Goal: Task Accomplishment & Management: Use online tool/utility

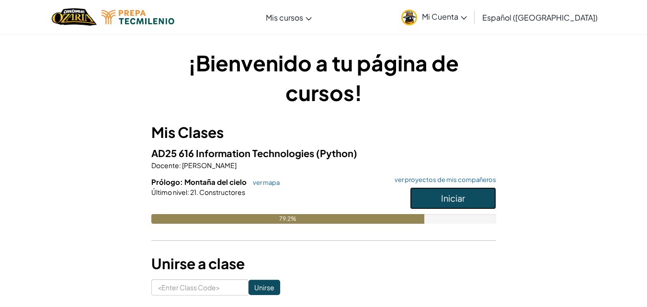
click at [446, 198] on span "Iniciar" at bounding box center [453, 197] width 24 height 11
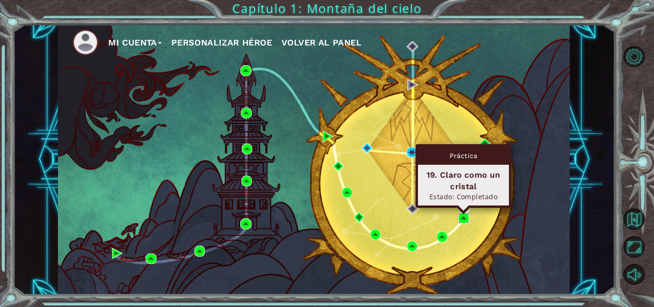
click at [461, 215] on img at bounding box center [463, 218] width 11 height 11
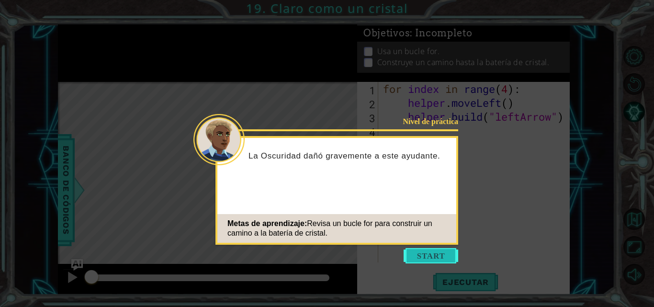
click at [437, 252] on button "Start" at bounding box center [431, 255] width 55 height 15
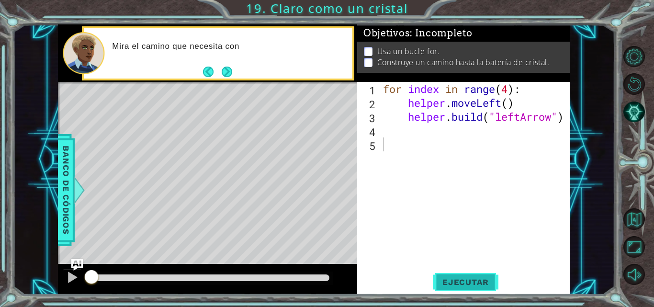
click at [452, 285] on button "Ejecutar" at bounding box center [466, 281] width 66 height 21
click at [452, 285] on span "Ejecutar" at bounding box center [466, 282] width 66 height 10
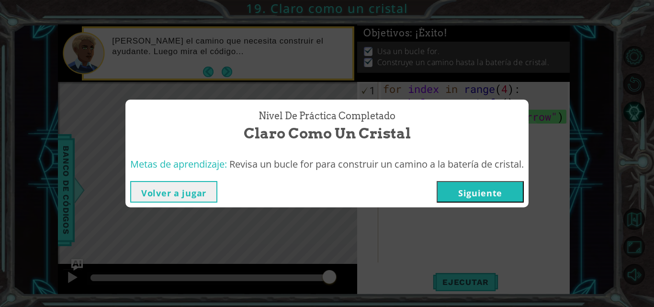
click at [485, 190] on button "Siguiente" at bounding box center [480, 192] width 87 height 22
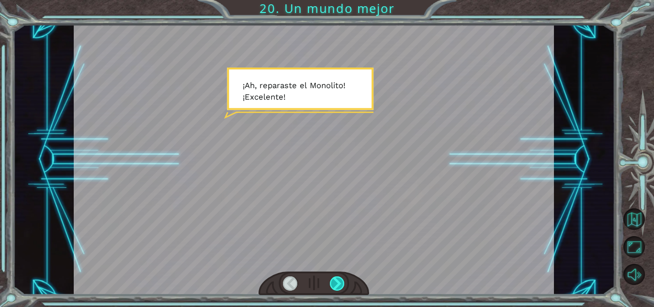
click at [337, 283] on div at bounding box center [337, 283] width 15 height 14
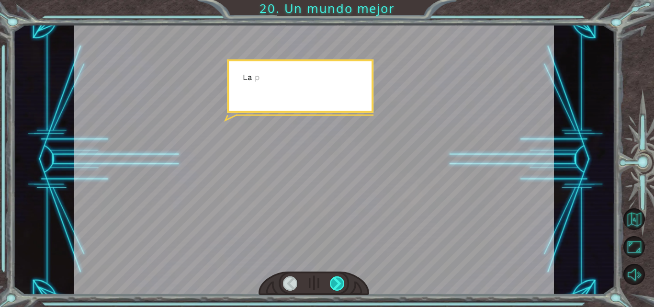
click at [337, 283] on div at bounding box center [337, 283] width 15 height 14
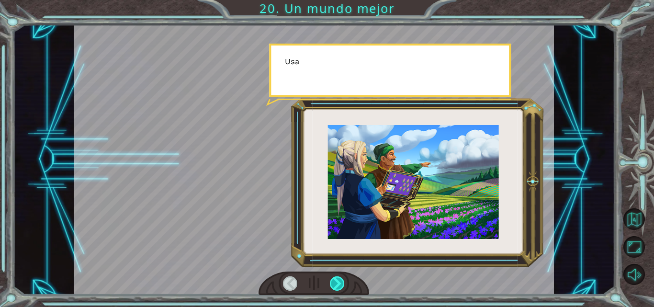
click at [337, 283] on div at bounding box center [337, 283] width 15 height 14
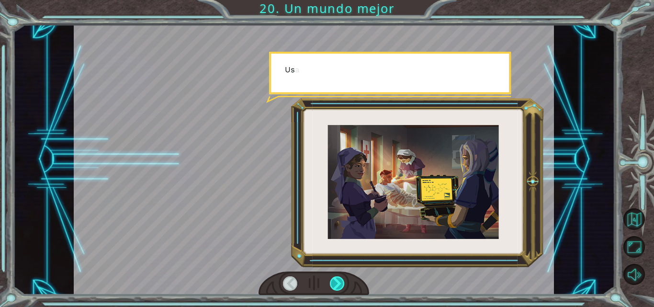
click at [337, 283] on div at bounding box center [337, 283] width 15 height 14
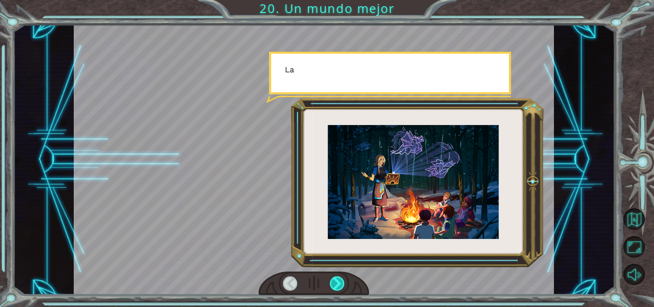
click at [337, 283] on div at bounding box center [337, 283] width 15 height 14
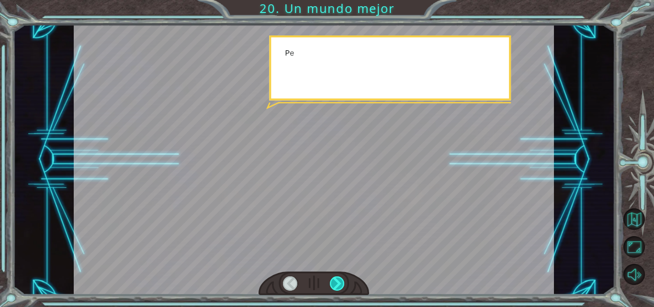
click at [337, 283] on div at bounding box center [337, 283] width 15 height 14
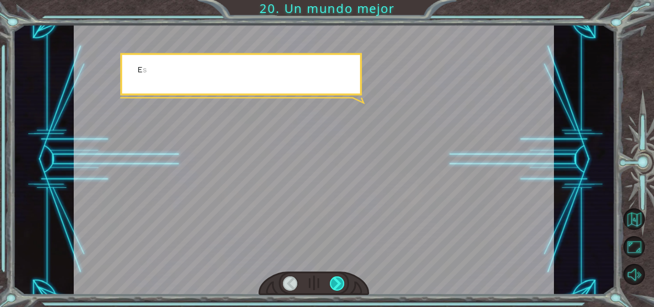
click at [337, 283] on div at bounding box center [337, 283] width 15 height 14
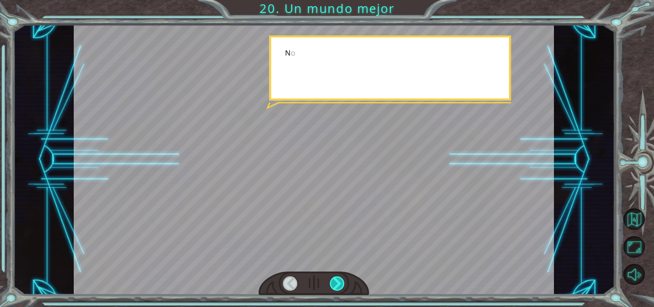
click at [337, 283] on div at bounding box center [337, 283] width 15 height 14
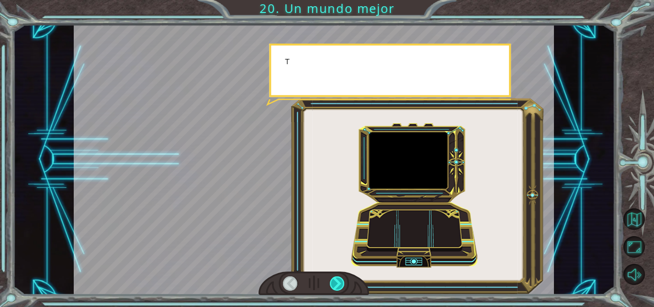
click at [337, 283] on div at bounding box center [337, 283] width 15 height 14
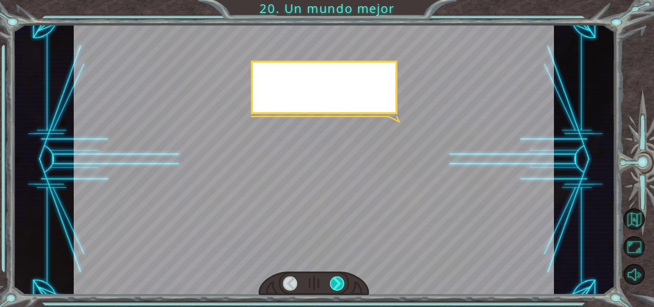
click at [337, 283] on div at bounding box center [337, 283] width 15 height 14
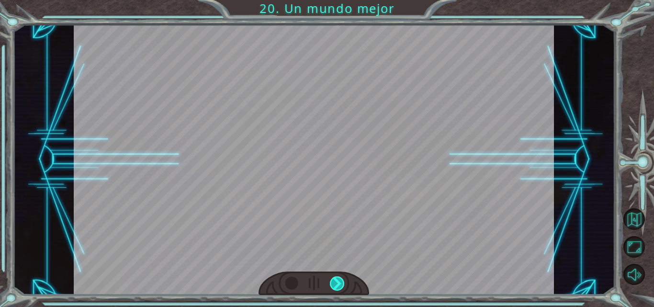
click at [337, 0] on div "¡ A h , r e p a r a s t e e l M o n o l i t o ! ¡ E x c e l e n t e ! Y t o d o…" at bounding box center [327, 0] width 654 height 0
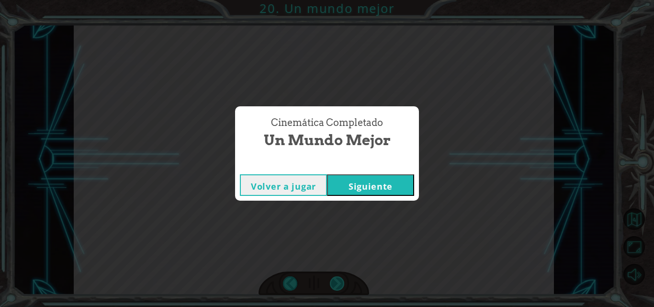
click at [337, 283] on div "Cinemática Completado Un mundo mejor Volver a jugar [GEOGRAPHIC_DATA]" at bounding box center [327, 153] width 654 height 307
click at [380, 184] on button "Siguiente" at bounding box center [370, 185] width 87 height 22
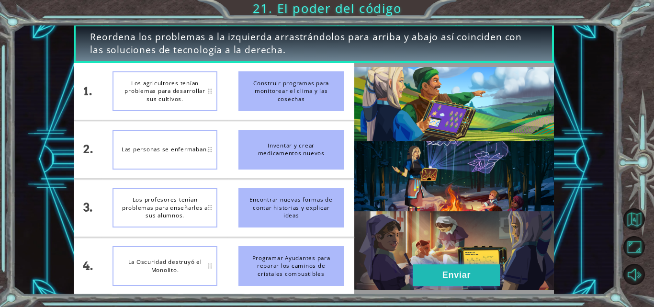
click at [441, 280] on button "Enviar" at bounding box center [456, 275] width 87 height 22
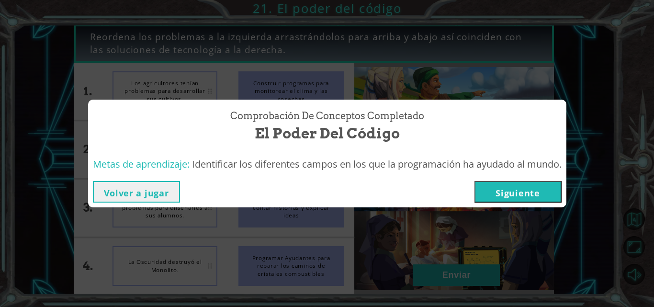
click at [505, 190] on button "Siguiente" at bounding box center [518, 192] width 87 height 22
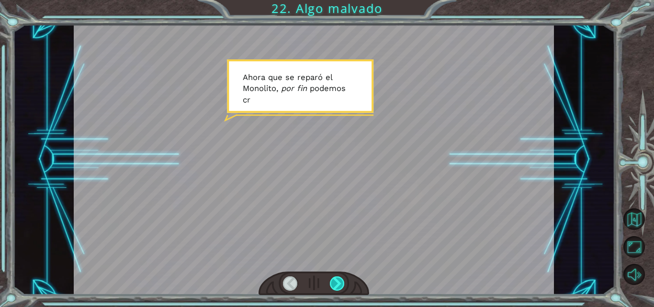
click at [334, 287] on div at bounding box center [337, 283] width 15 height 14
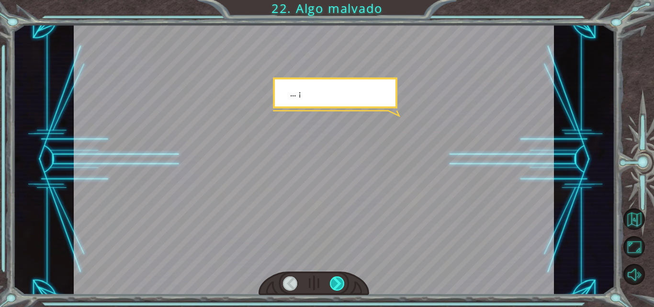
click at [334, 287] on div at bounding box center [337, 283] width 15 height 14
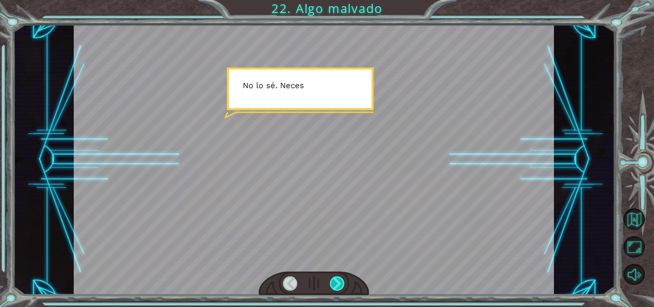
click at [334, 287] on div at bounding box center [337, 283] width 15 height 14
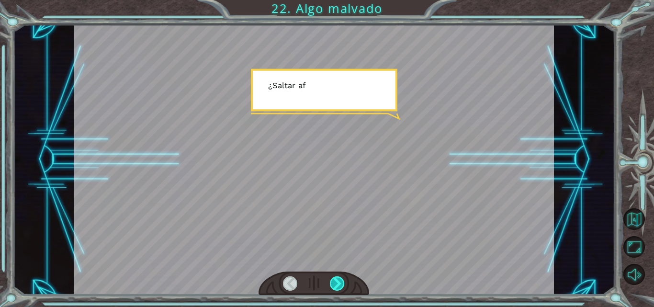
click at [334, 287] on div at bounding box center [337, 283] width 15 height 14
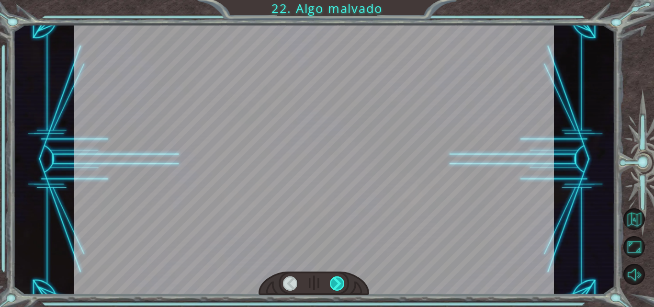
click at [334, 287] on div at bounding box center [337, 283] width 15 height 14
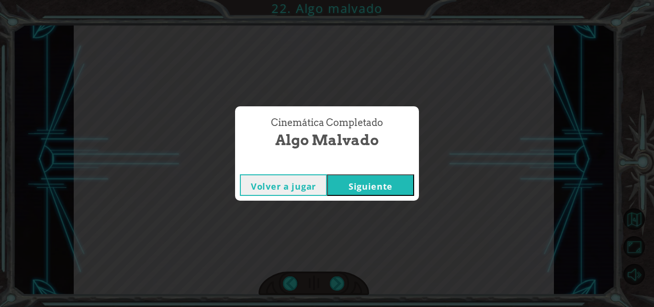
click at [391, 191] on button "Siguiente" at bounding box center [370, 185] width 87 height 22
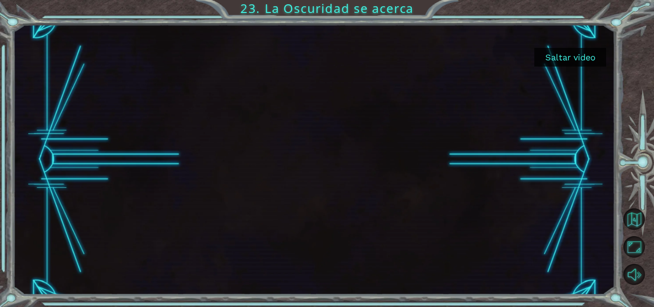
click at [555, 56] on button "Saltar video" at bounding box center [570, 57] width 72 height 19
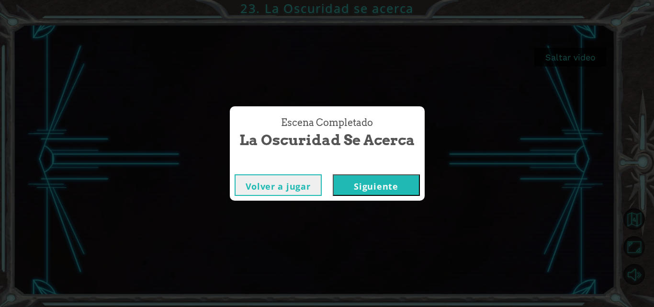
click at [393, 184] on button "Siguiente" at bounding box center [376, 185] width 87 height 22
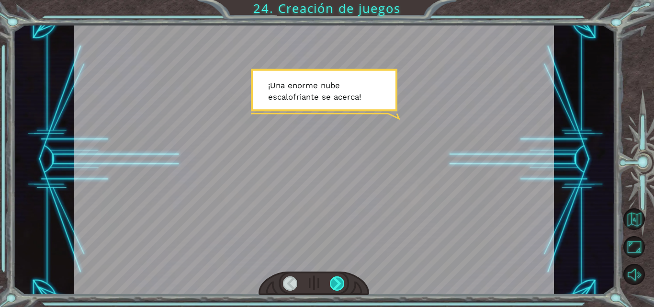
click at [339, 279] on div at bounding box center [337, 283] width 15 height 14
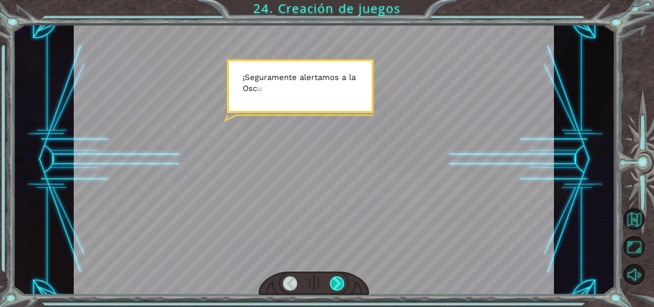
click at [339, 279] on div at bounding box center [337, 283] width 15 height 14
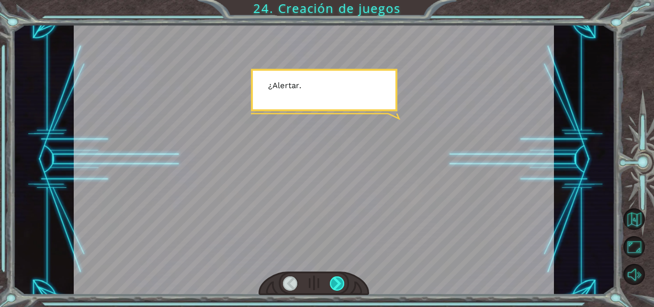
click at [339, 279] on div at bounding box center [337, 283] width 15 height 14
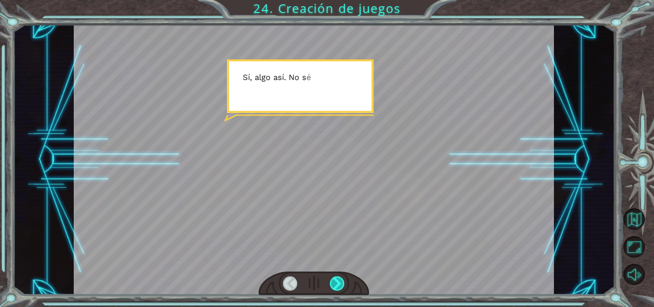
click at [339, 279] on div at bounding box center [337, 283] width 15 height 14
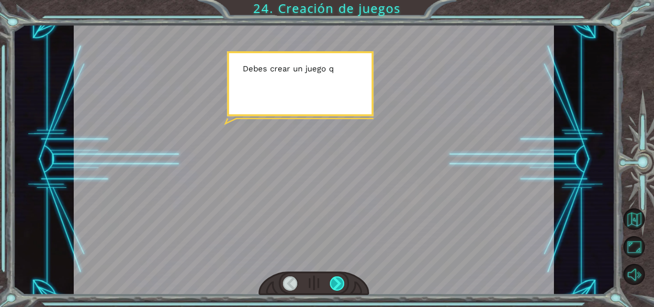
click at [339, 279] on div at bounding box center [337, 283] width 15 height 14
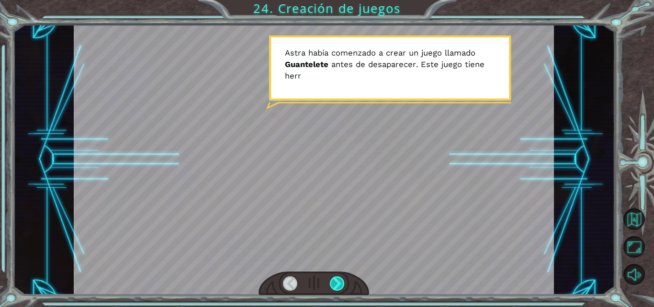
click at [339, 279] on div at bounding box center [337, 283] width 15 height 14
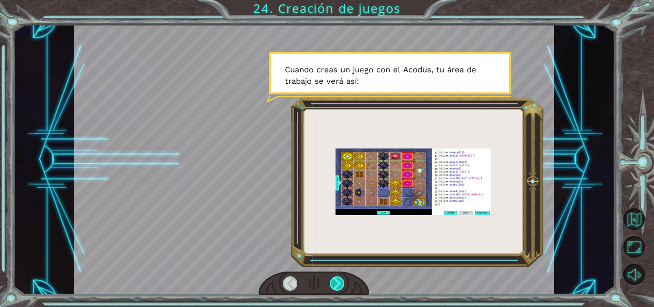
click at [339, 279] on div at bounding box center [337, 283] width 15 height 14
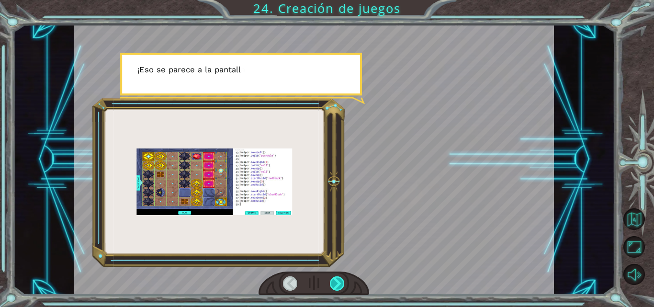
click at [339, 279] on div at bounding box center [337, 283] width 15 height 14
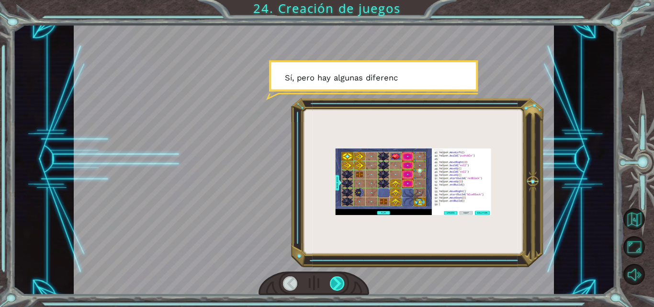
click at [339, 279] on div at bounding box center [337, 283] width 15 height 14
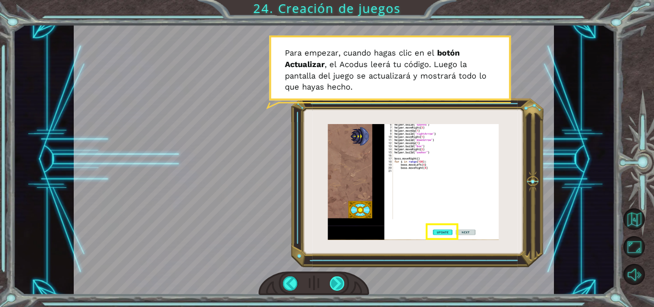
click at [339, 279] on div at bounding box center [337, 283] width 15 height 14
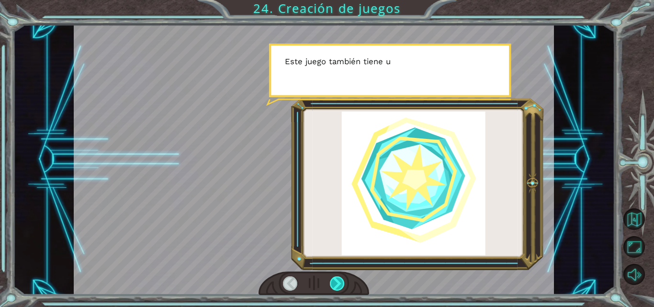
click at [339, 279] on div at bounding box center [337, 283] width 15 height 14
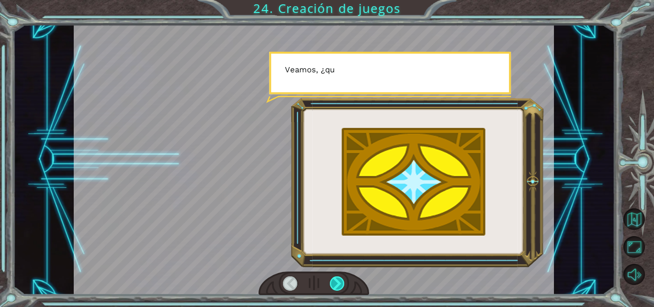
click at [339, 279] on div at bounding box center [337, 283] width 15 height 14
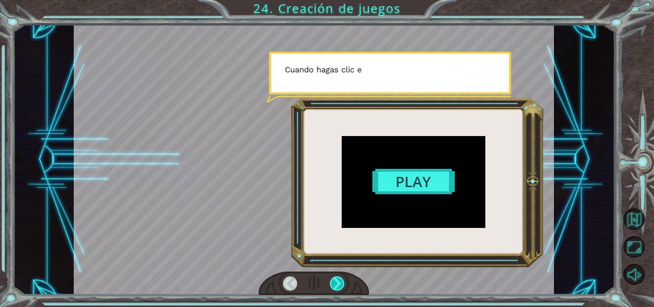
click at [339, 279] on div at bounding box center [337, 283] width 15 height 14
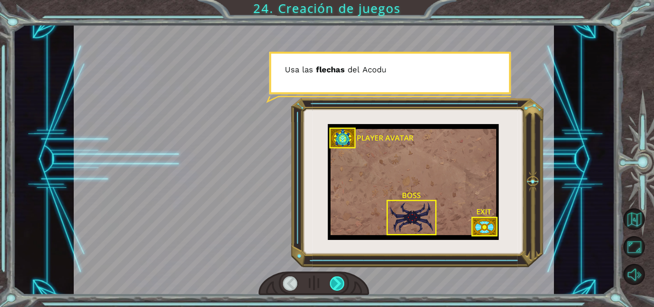
click at [339, 279] on div at bounding box center [337, 283] width 15 height 14
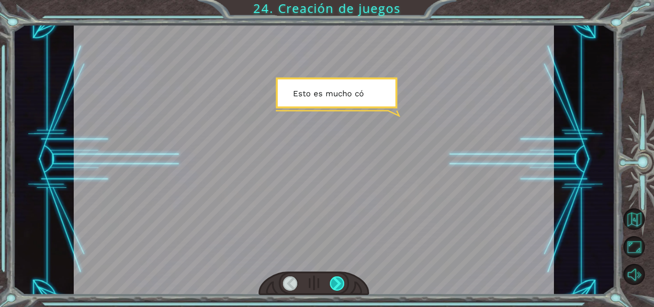
click at [339, 279] on div at bounding box center [337, 283] width 15 height 14
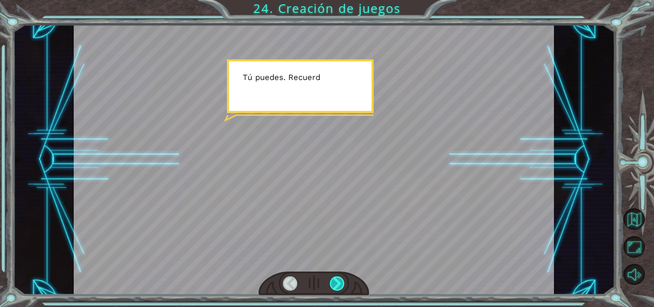
click at [339, 279] on div at bounding box center [337, 283] width 15 height 14
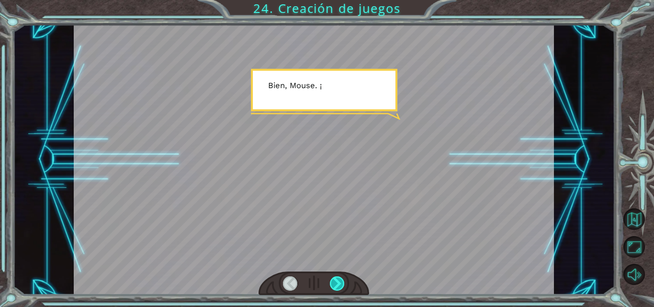
click at [339, 283] on div at bounding box center [337, 283] width 15 height 14
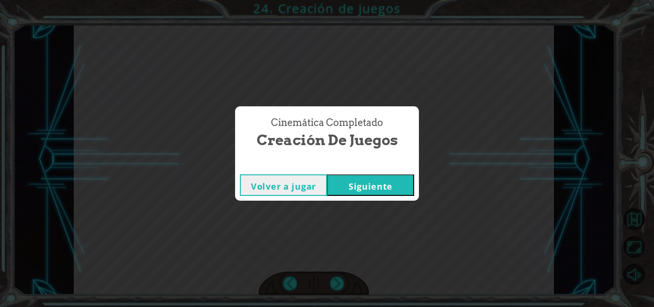
click at [379, 190] on button "Siguiente" at bounding box center [370, 185] width 87 height 22
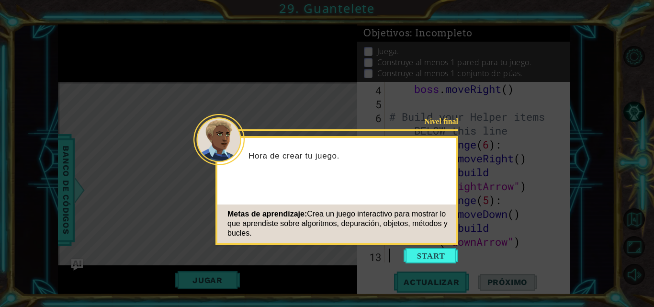
scroll to position [69, 0]
click at [433, 254] on button "Start" at bounding box center [431, 255] width 55 height 15
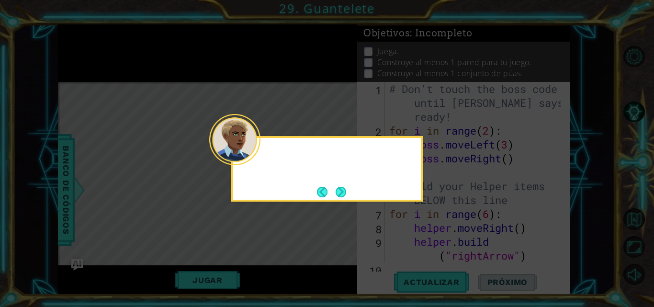
scroll to position [0, 0]
click at [339, 189] on button "Next" at bounding box center [341, 192] width 11 height 11
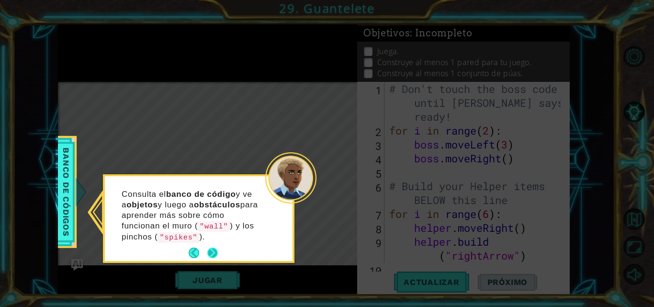
click at [208, 250] on button "Next" at bounding box center [212, 253] width 11 height 11
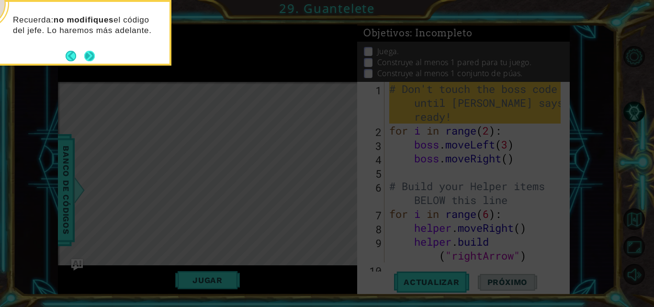
click at [90, 54] on button "Next" at bounding box center [89, 56] width 11 height 11
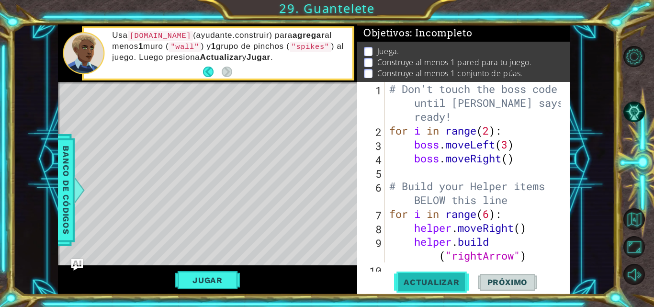
click at [409, 283] on span "Actualizar" at bounding box center [431, 282] width 75 height 10
click at [207, 280] on button "Jugar" at bounding box center [207, 280] width 65 height 18
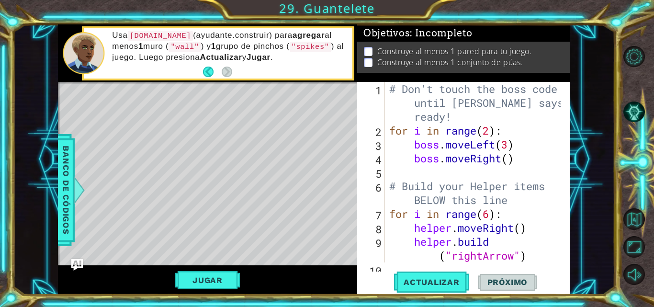
click at [506, 281] on span "Próximo" at bounding box center [507, 282] width 59 height 10
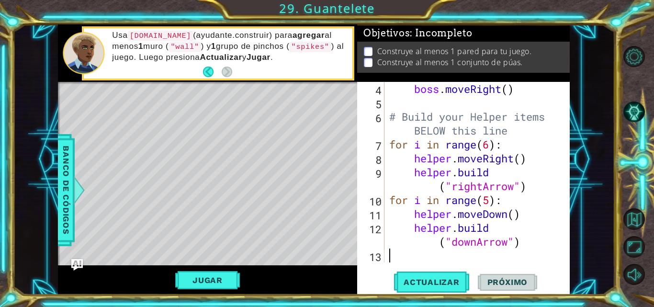
scroll to position [69, 0]
click at [426, 279] on span "Actualizar" at bounding box center [431, 282] width 75 height 10
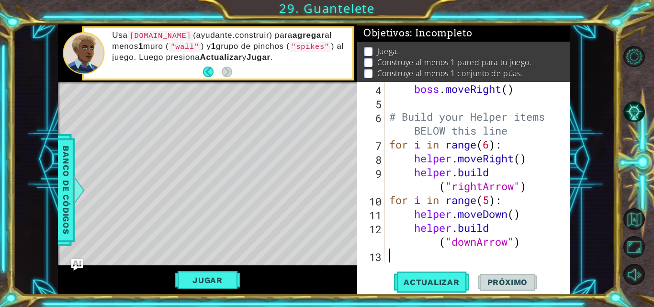
click at [401, 254] on div "boss . moveRight ( ) # Build your Helper items BELOW this line for i in range (…" at bounding box center [476, 186] width 178 height 208
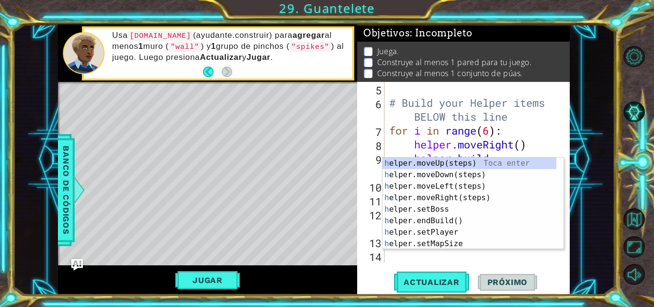
scroll to position [83, 0]
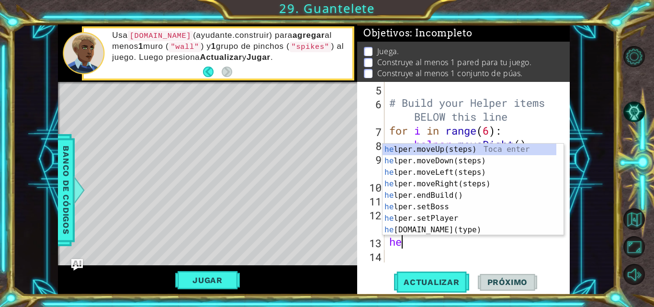
type textarea "hel"
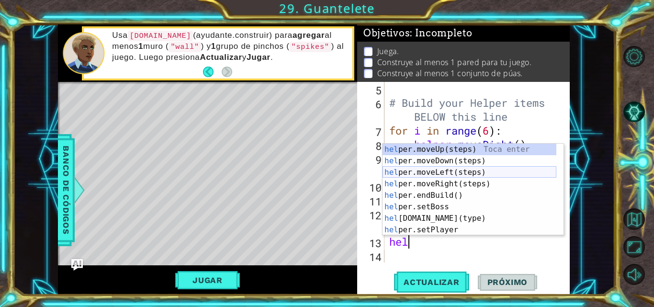
click at [448, 171] on div "hel per.moveUp(steps) Toca enter hel per.moveDown(steps) Toca enter hel per.mov…" at bounding box center [470, 201] width 174 height 115
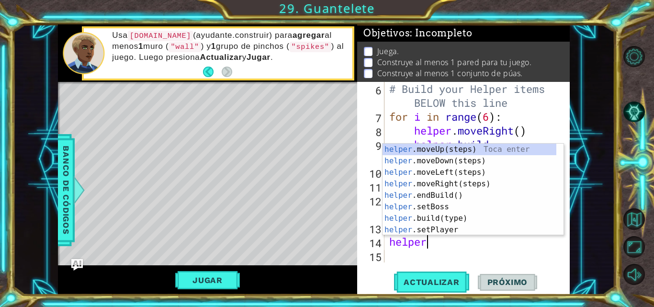
scroll to position [0, 1]
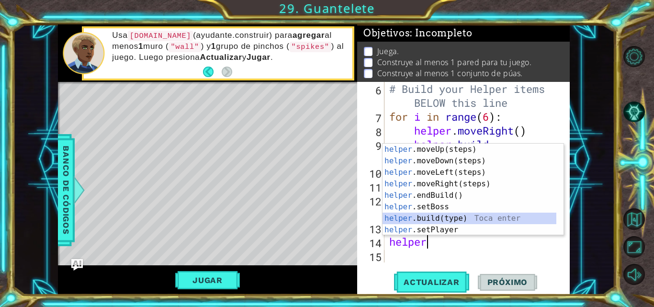
click at [445, 216] on div "helper .moveUp(steps) Toca enter helper .moveDown(steps) Toca enter helper .mov…" at bounding box center [470, 201] width 174 height 115
type textarea "[DOMAIN_NAME]("wall")"
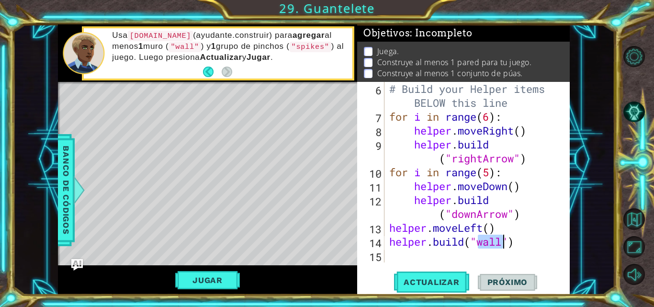
click at [473, 258] on div "# Build your Helper items BELOW this line for i in range ( 6 ) : helper . moveR…" at bounding box center [476, 193] width 178 height 222
click at [440, 287] on button "Actualizar" at bounding box center [431, 281] width 75 height 21
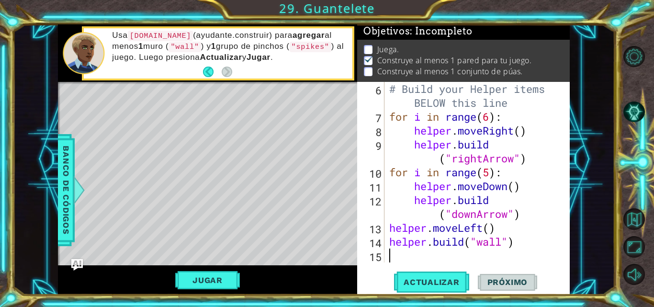
scroll to position [7, 0]
type textarea "h"
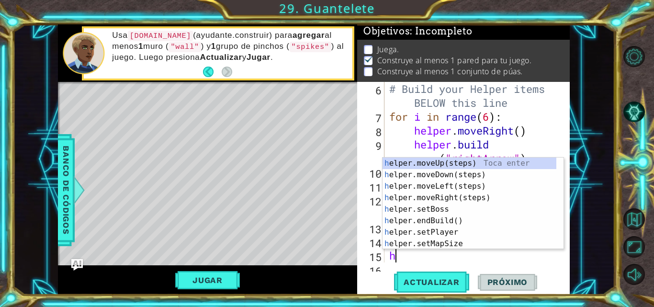
scroll to position [111, 0]
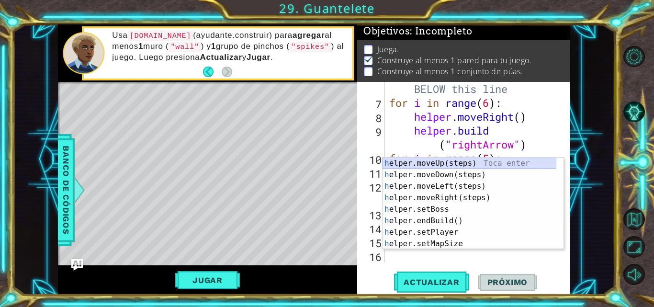
click at [469, 161] on div "h elper.moveUp(steps) Toca enter h elper.moveDown(steps) Toca enter h elper.mov…" at bounding box center [470, 215] width 174 height 115
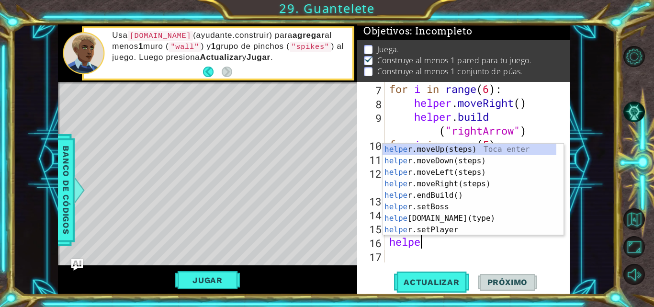
scroll to position [0, 1]
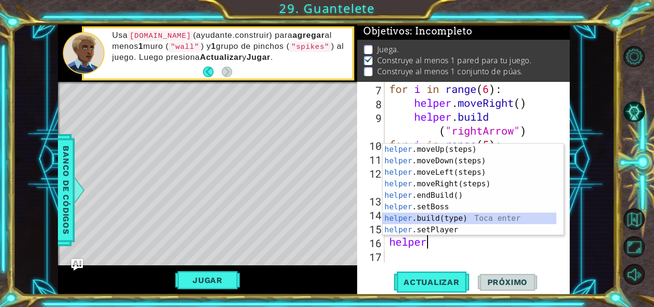
click at [421, 215] on div "helper .moveUp(steps) Toca enter helper .moveDown(steps) Toca enter helper .mov…" at bounding box center [470, 201] width 174 height 115
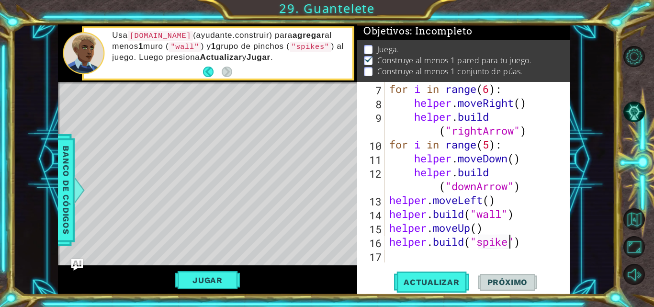
scroll to position [0, 6]
click at [437, 283] on span "Actualizar" at bounding box center [431, 282] width 75 height 10
click at [215, 276] on button "Jugar" at bounding box center [207, 280] width 65 height 18
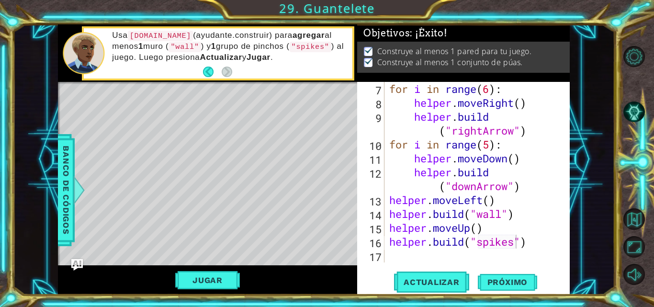
scroll to position [3, 0]
click at [495, 282] on span "Próximo" at bounding box center [507, 282] width 59 height 10
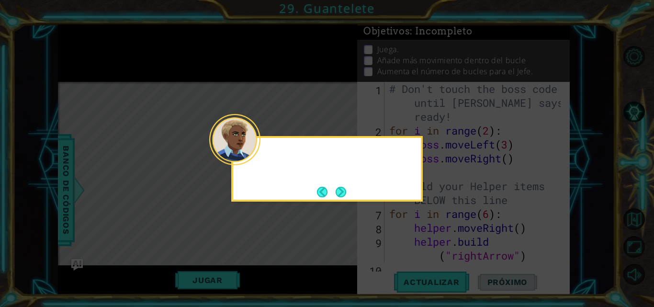
scroll to position [0, 0]
click at [340, 189] on button "Next" at bounding box center [341, 192] width 11 height 11
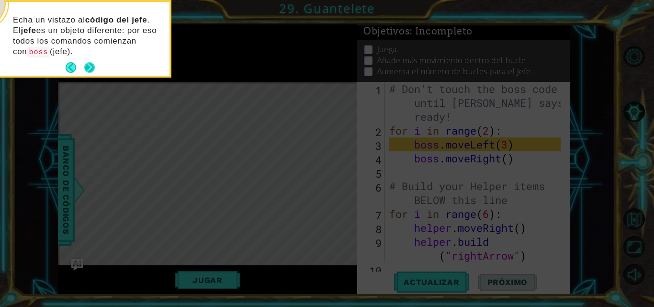
click at [92, 62] on button "Next" at bounding box center [89, 67] width 11 height 11
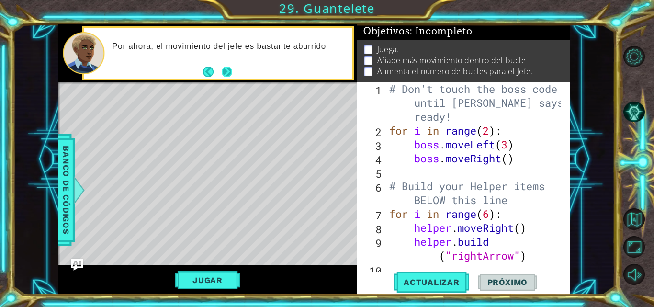
click at [228, 70] on button "Next" at bounding box center [227, 72] width 11 height 11
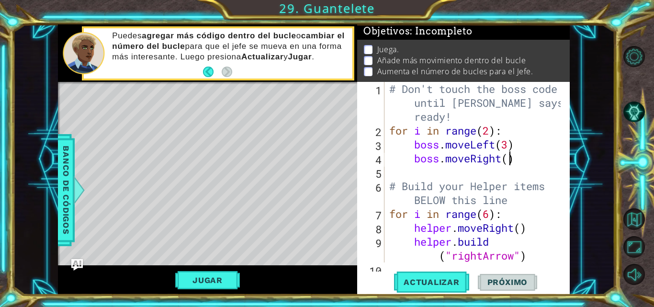
click at [507, 159] on div "# Don't touch the boss code until [PERSON_NAME] says you're ready! for i in ran…" at bounding box center [476, 200] width 178 height 236
type textarea "boss.moveRight()"
click at [493, 167] on div "# Don't touch the boss code until [PERSON_NAME] says you're ready! for i in ran…" at bounding box center [476, 200] width 178 height 236
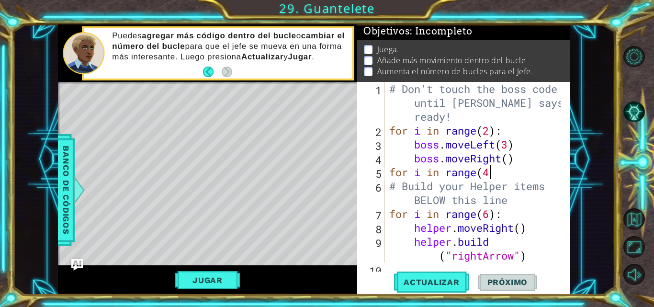
type textarea "for i in range(4)"
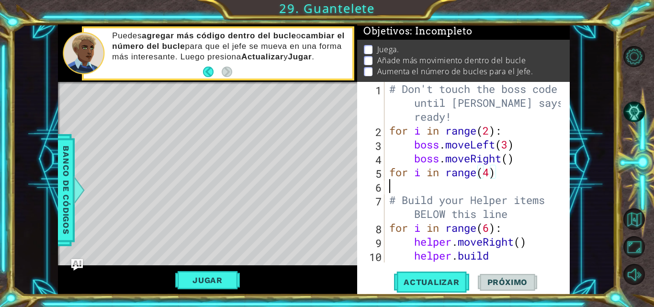
scroll to position [0, 0]
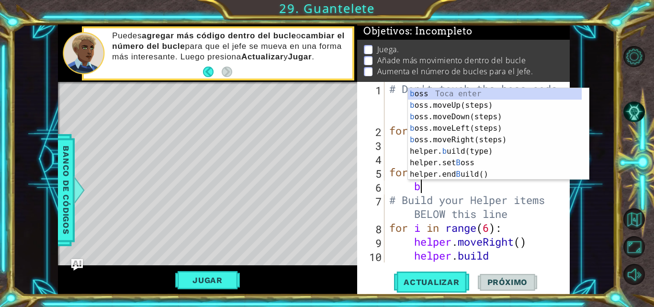
type textarea "bo"
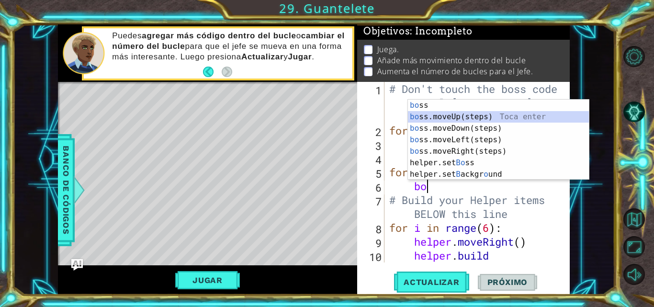
click at [457, 118] on div "bo ss Toca enter bo ss.moveUp(steps) Toca enter bo ss.moveDown(steps) Toca ente…" at bounding box center [498, 151] width 181 height 103
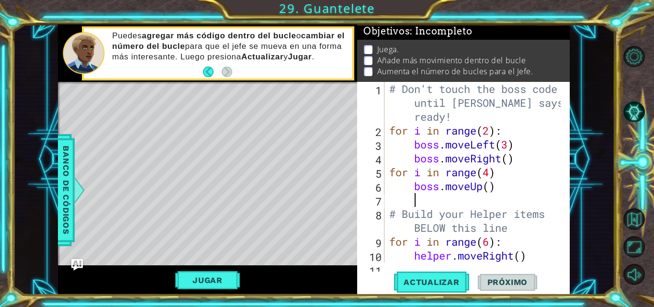
scroll to position [0, 0]
type textarea "b"
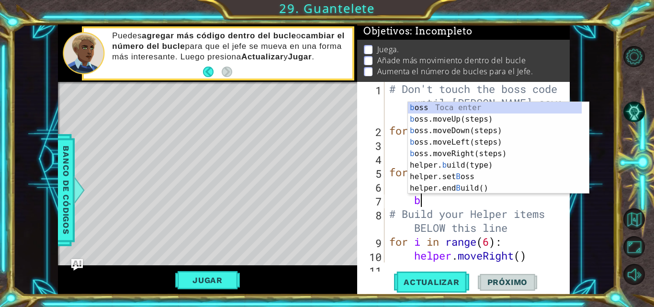
scroll to position [0, 1]
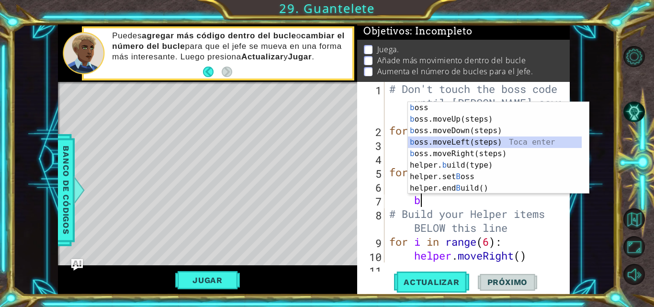
click at [459, 141] on div "b oss Toca enter b oss.moveUp(steps) Toca enter b oss.moveDown(steps) Toca ente…" at bounding box center [495, 159] width 174 height 115
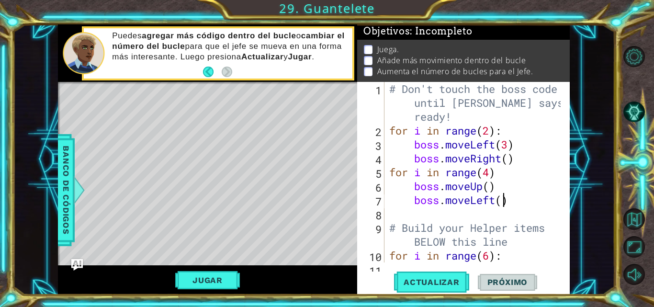
click at [503, 201] on div "# Don't touch the boss code until [PERSON_NAME] says you're ready! for i in ran…" at bounding box center [476, 200] width 178 height 236
type textarea "boss.moveLeft(2)"
click at [491, 213] on div "# Don't touch the boss code until [PERSON_NAME] says you're ready! for i in ran…" at bounding box center [476, 200] width 178 height 236
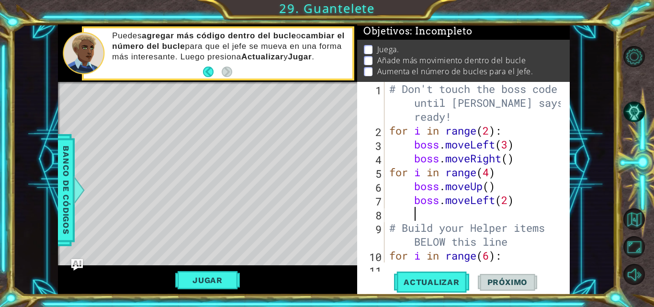
type textarea "b"
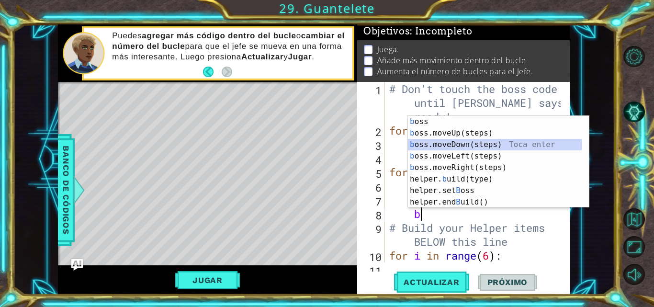
click at [488, 143] on div "b oss Toca enter b oss.moveUp(steps) Toca enter b oss.moveDown(steps) Toca ente…" at bounding box center [495, 173] width 174 height 115
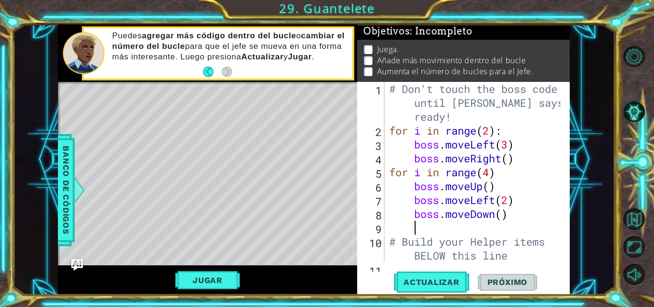
scroll to position [0, 0]
click at [433, 283] on span "Actualizar" at bounding box center [431, 282] width 75 height 10
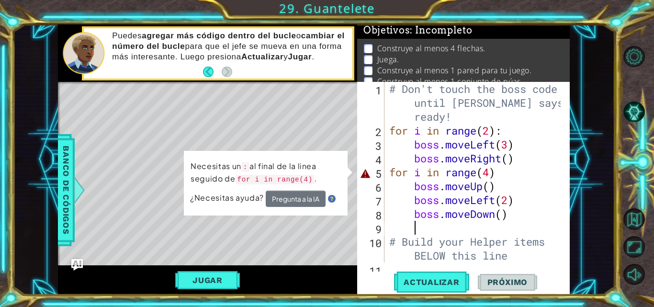
click at [498, 171] on div "# Don't touch the boss code until [PERSON_NAME] says you're ready! for i in ran…" at bounding box center [476, 200] width 178 height 236
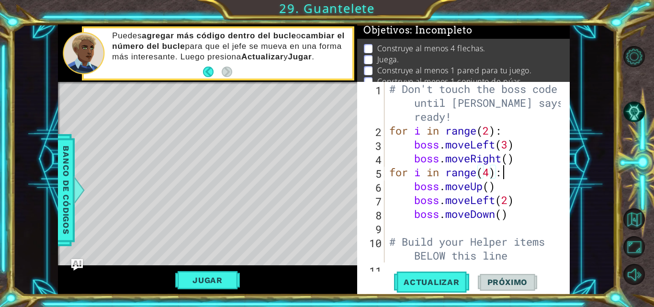
scroll to position [0, 5]
click at [438, 280] on span "Actualizar" at bounding box center [431, 282] width 75 height 10
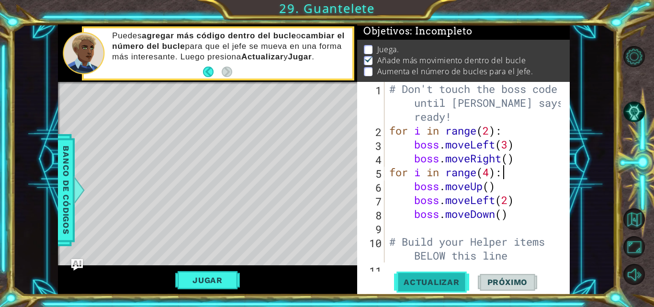
scroll to position [14, 0]
click at [417, 282] on span "Actualizar" at bounding box center [431, 282] width 75 height 10
click at [223, 278] on button "Jugar" at bounding box center [207, 280] width 65 height 18
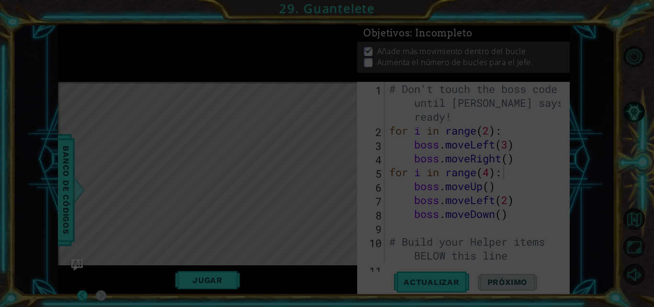
scroll to position [3, 0]
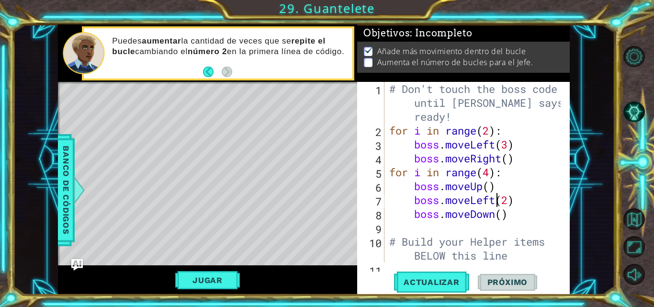
click at [497, 203] on div "# Don't touch the boss code until [PERSON_NAME] says you're ready! for i in ran…" at bounding box center [476, 200] width 178 height 236
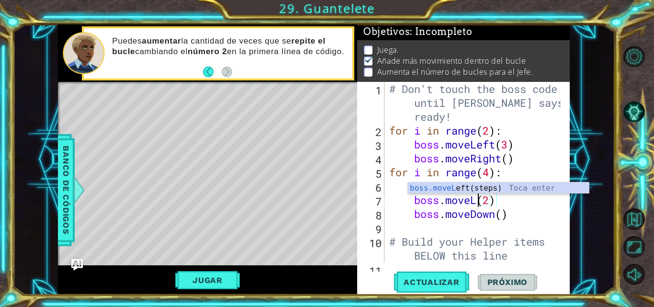
scroll to position [0, 4]
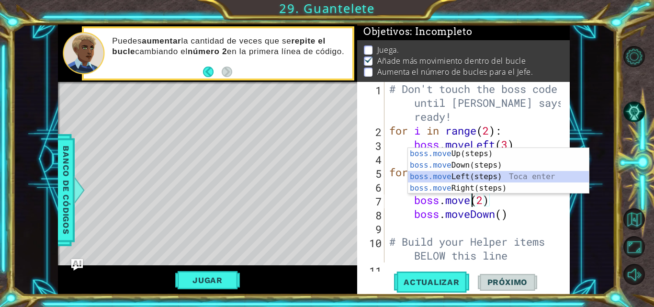
click at [489, 182] on div "boss.move Up(steps) Toca enter boss.move Down(steps) Toca enter boss.move Left(…" at bounding box center [498, 182] width 181 height 69
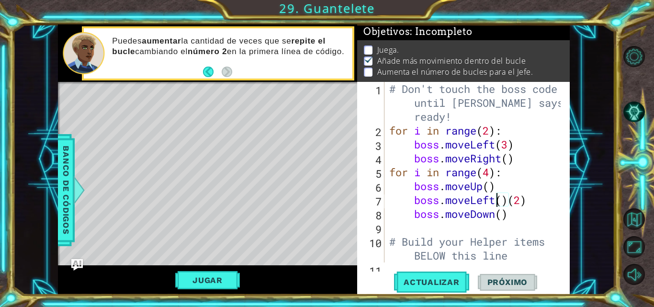
click at [496, 200] on div "# Don't touch the boss code until [PERSON_NAME] says you're ready! for i in ran…" at bounding box center [476, 200] width 178 height 236
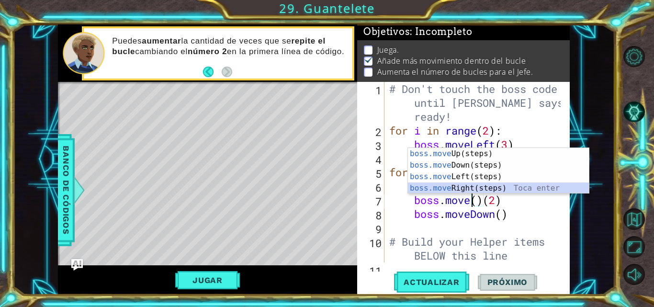
click at [463, 190] on div "boss.move Up(steps) Toca enter boss.move Down(steps) Toca enter boss.move Left(…" at bounding box center [498, 182] width 181 height 69
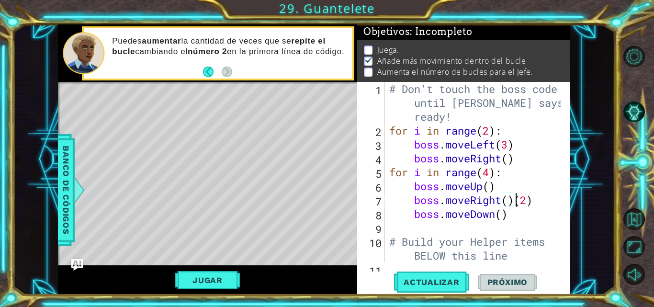
click at [492, 173] on div "# Don't touch the boss code until [PERSON_NAME] says you're ready! for i in ran…" at bounding box center [476, 200] width 178 height 236
click at [429, 277] on span "Actualizar" at bounding box center [431, 282] width 75 height 10
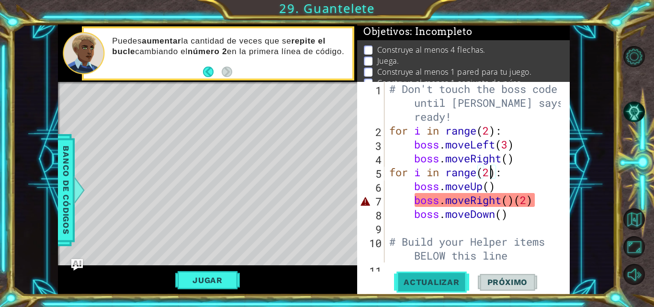
scroll to position [7, 0]
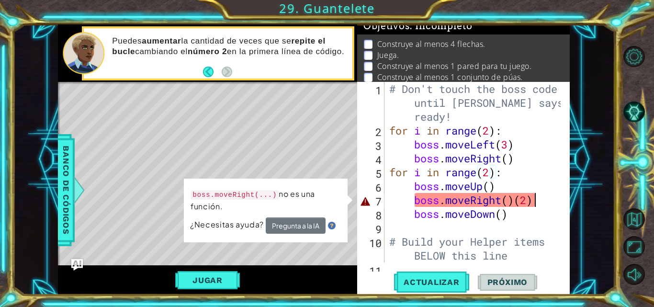
click at [535, 202] on div "# Don't touch the boss code until [PERSON_NAME] says you're ready! for i in ran…" at bounding box center [476, 200] width 178 height 236
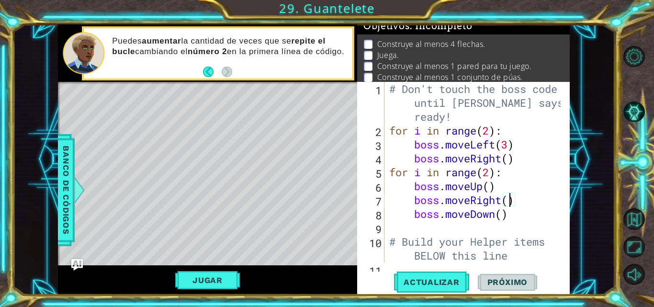
click at [509, 203] on div "# Don't touch the boss code until [PERSON_NAME] says you're ready! for i in ran…" at bounding box center [476, 200] width 178 height 236
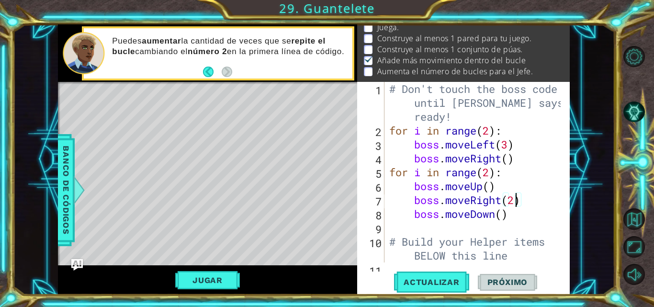
scroll to position [47, 0]
click at [420, 289] on button "Actualizar" at bounding box center [431, 281] width 75 height 21
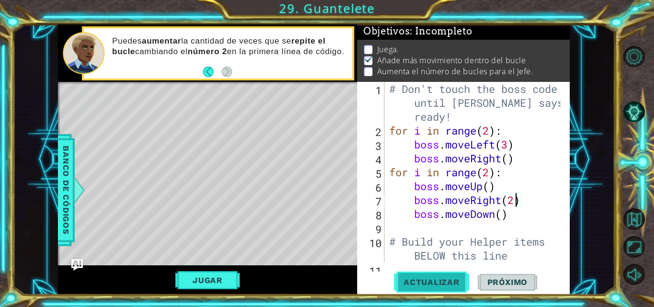
scroll to position [14, 0]
click at [492, 174] on div "# Don't touch the boss code until [PERSON_NAME] says you're ready! for i in ran…" at bounding box center [476, 200] width 178 height 236
click at [447, 287] on button "Actualizar" at bounding box center [431, 281] width 75 height 21
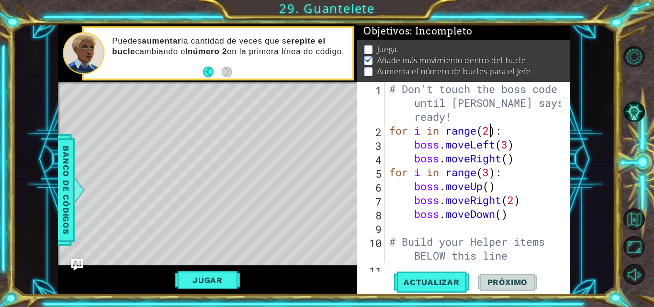
click at [490, 131] on div "# Don't touch the boss code until [PERSON_NAME] says you're ready! for i in ran…" at bounding box center [476, 200] width 178 height 236
type textarea "for i in range(3):"
click at [431, 283] on span "Actualizar" at bounding box center [431, 282] width 75 height 10
click at [219, 280] on button "Jugar" at bounding box center [207, 280] width 65 height 18
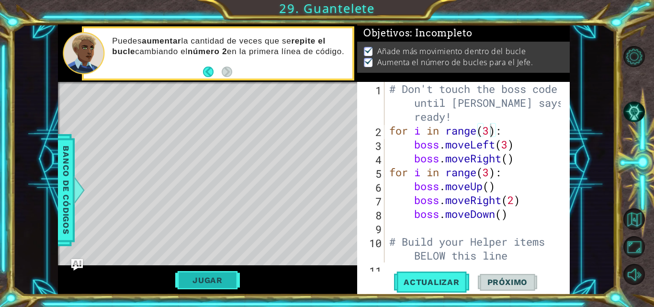
scroll to position [3, 0]
click at [515, 277] on button "Próximo" at bounding box center [507, 281] width 59 height 21
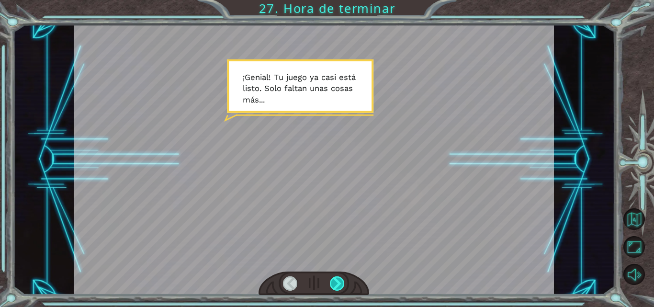
click at [333, 283] on div at bounding box center [337, 283] width 15 height 14
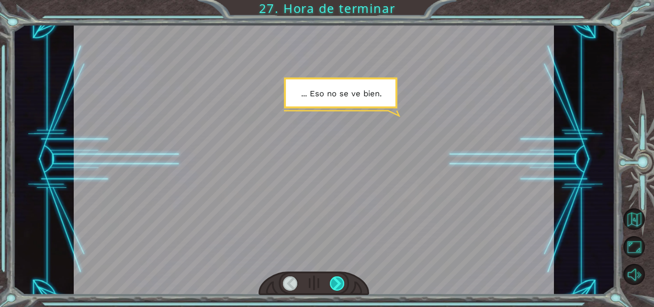
click at [333, 283] on div at bounding box center [337, 283] width 15 height 14
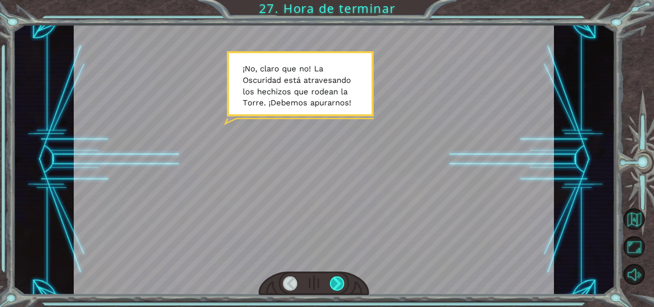
click at [333, 283] on div at bounding box center [337, 283] width 15 height 14
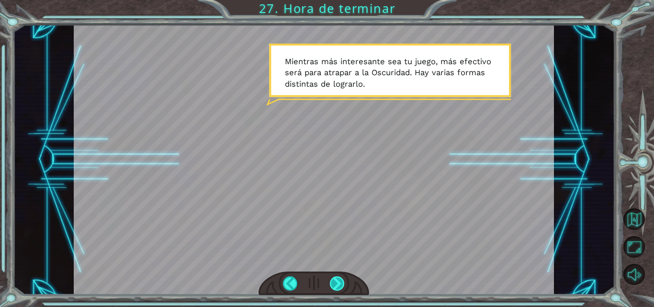
click at [333, 283] on div at bounding box center [337, 283] width 15 height 14
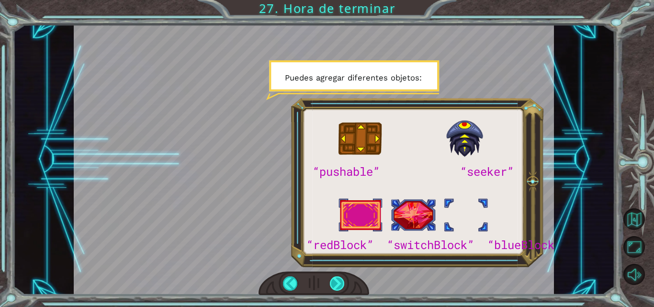
click at [333, 283] on div at bounding box center [337, 283] width 15 height 14
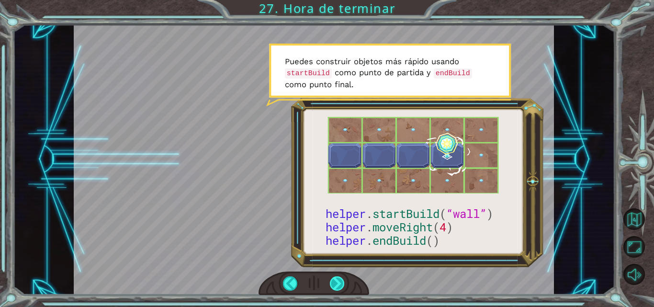
click at [333, 283] on div at bounding box center [337, 283] width 15 height 14
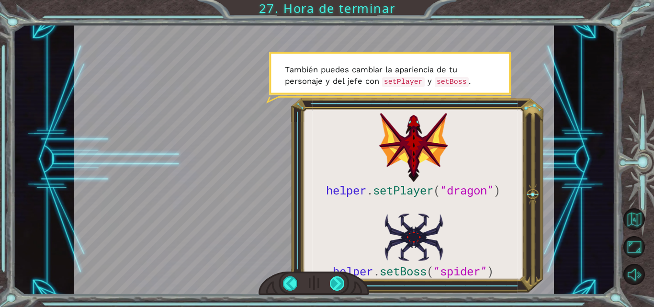
click at [333, 283] on div at bounding box center [337, 283] width 15 height 14
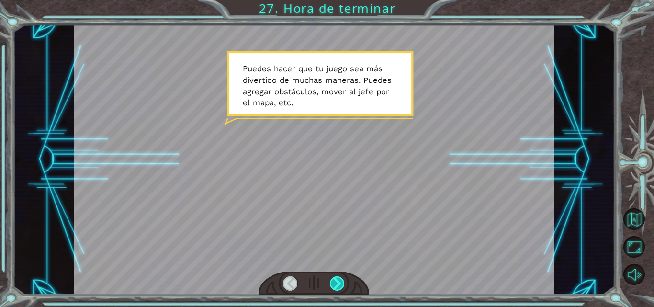
click at [333, 283] on div at bounding box center [337, 283] width 15 height 14
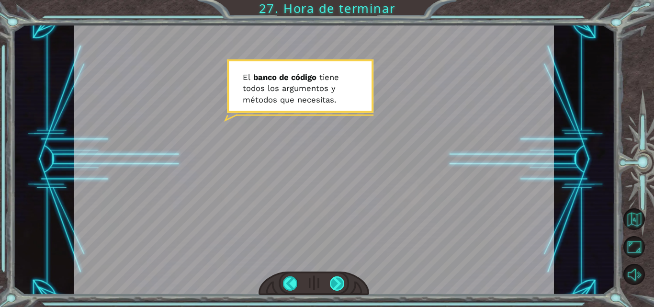
click at [333, 283] on div at bounding box center [337, 283] width 15 height 14
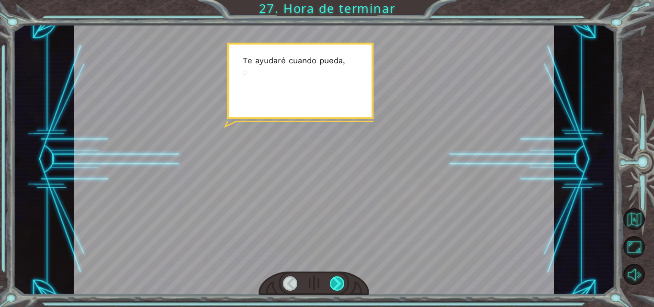
click at [333, 283] on div at bounding box center [337, 283] width 15 height 14
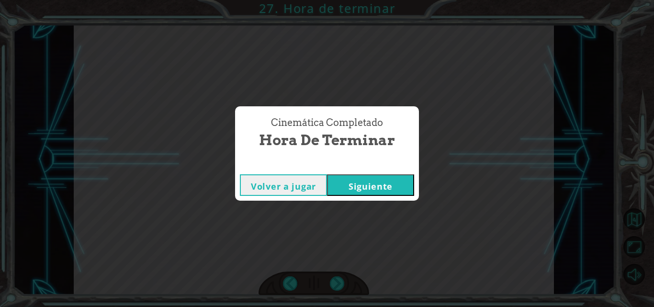
click at [360, 186] on button "Siguiente" at bounding box center [370, 185] width 87 height 22
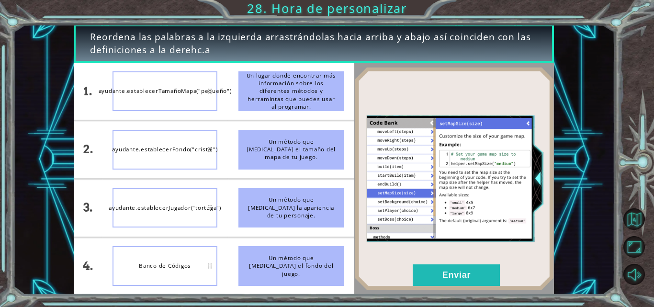
drag, startPoint x: 299, startPoint y: 149, endPoint x: 195, endPoint y: 99, distance: 115.6
click at [195, 99] on div "1. 2. 3. 4. ayudante.establecerTamañoMapa("pequeño") ayudante.establecerFondo("…" at bounding box center [214, 179] width 281 height 232
click at [195, 99] on div "ayudante.establecerTamañoMapa("pequeño")" at bounding box center [165, 91] width 105 height 40
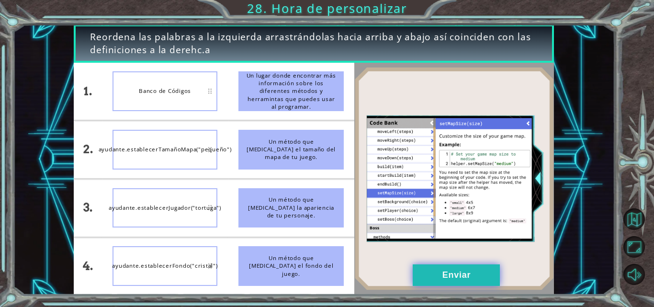
click at [433, 273] on button "Enviar" at bounding box center [456, 275] width 87 height 22
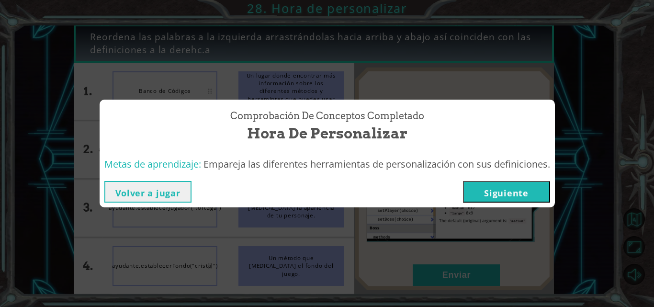
click at [482, 187] on button "Siguiente" at bounding box center [506, 192] width 87 height 22
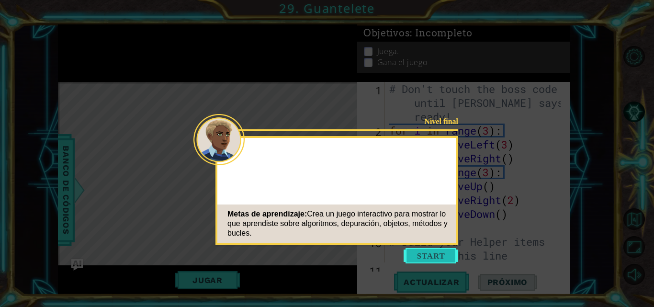
click at [435, 256] on button "Start" at bounding box center [431, 255] width 55 height 15
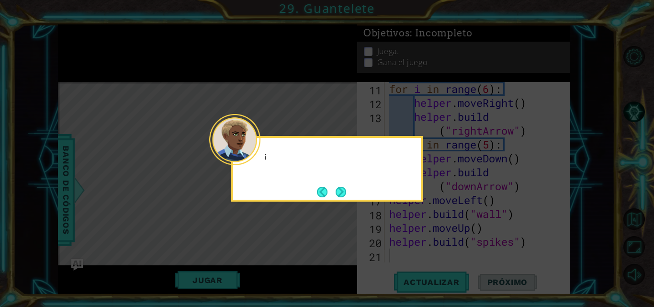
scroll to position [181, 0]
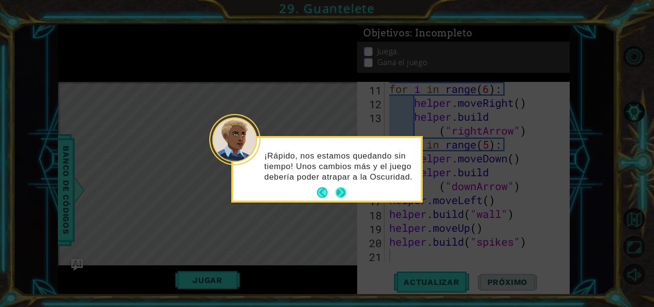
click at [345, 189] on button "Next" at bounding box center [341, 192] width 11 height 11
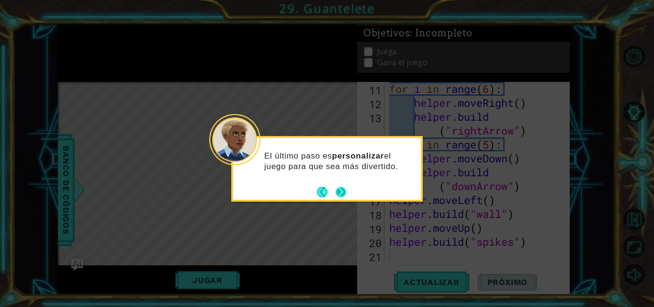
click at [344, 188] on button "Next" at bounding box center [341, 191] width 11 height 11
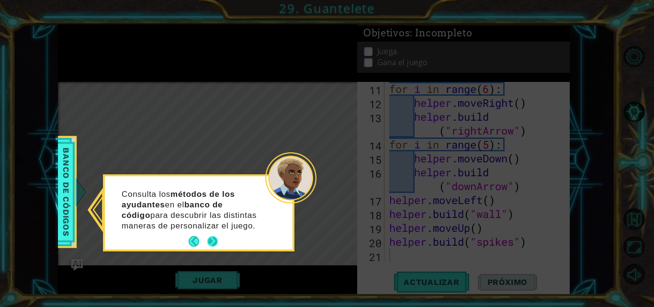
drag, startPoint x: 205, startPoint y: 233, endPoint x: 210, endPoint y: 239, distance: 7.6
click at [210, 239] on div "Consulta los métodos de los ayudantes en el banco de código para descubrir las …" at bounding box center [199, 212] width 188 height 73
click at [210, 239] on button "Next" at bounding box center [212, 241] width 11 height 11
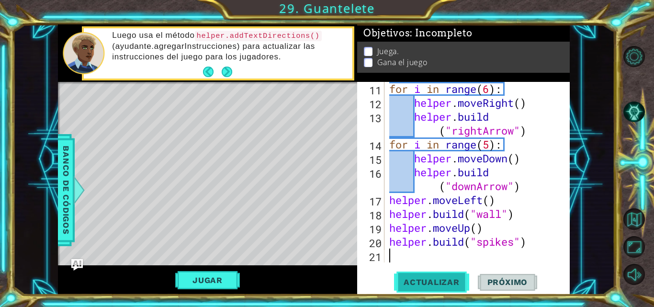
click at [425, 279] on span "Actualizar" at bounding box center [431, 282] width 75 height 10
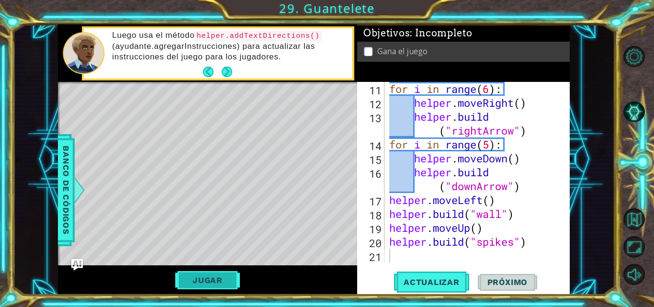
click at [208, 274] on button "Jugar" at bounding box center [207, 280] width 65 height 18
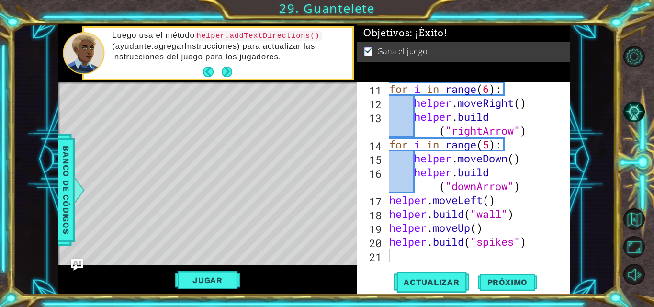
click at [415, 259] on div "for i in range ( 6 ) : helper . moveRight ( ) helper . build ( "rightArrow" ) f…" at bounding box center [476, 186] width 178 height 208
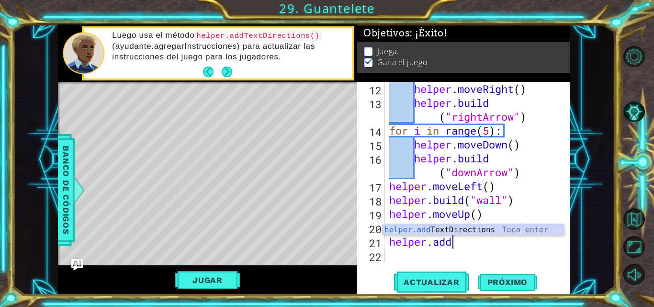
scroll to position [0, 2]
click at [433, 227] on div "helper.add TextDirections Toca enter" at bounding box center [473, 241] width 181 height 34
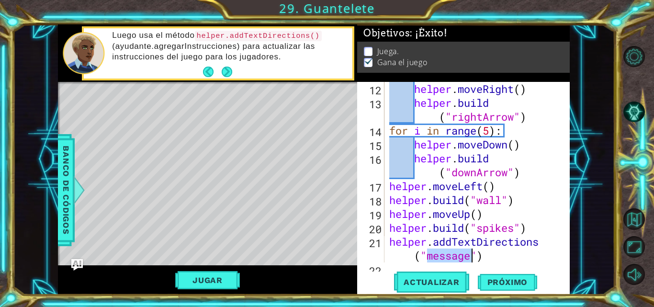
scroll to position [208, 0]
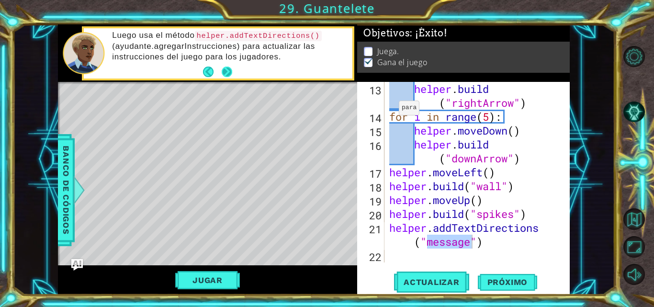
click at [227, 70] on button "Next" at bounding box center [227, 72] width 11 height 11
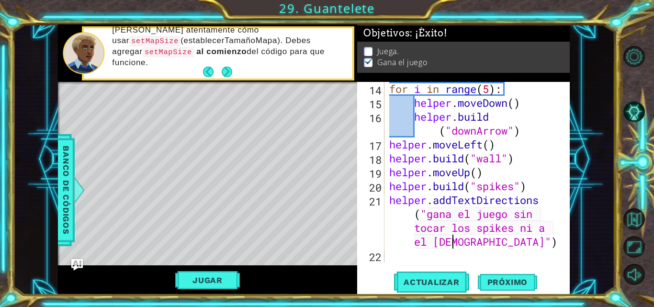
scroll to position [0, 21]
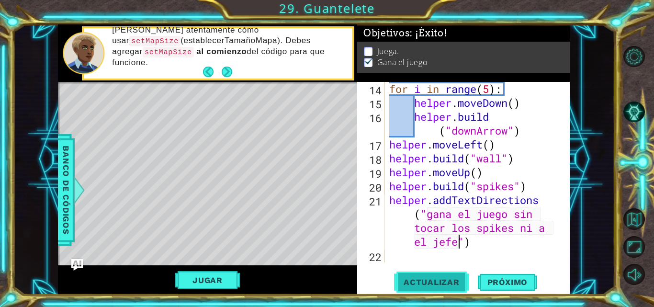
type textarea "helper.addTextDirections("gana el juego sin tocar los spikes ni a el jefe")"
click at [436, 283] on span "Actualizar" at bounding box center [431, 282] width 75 height 10
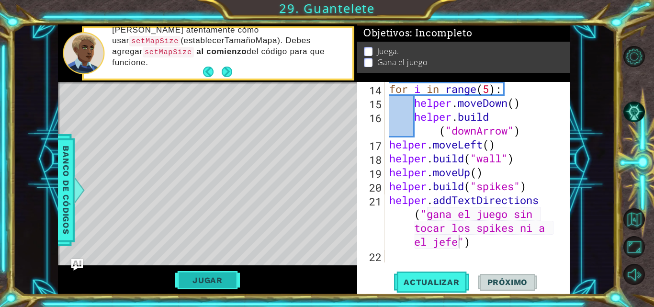
click at [213, 282] on button "Jugar" at bounding box center [207, 280] width 65 height 18
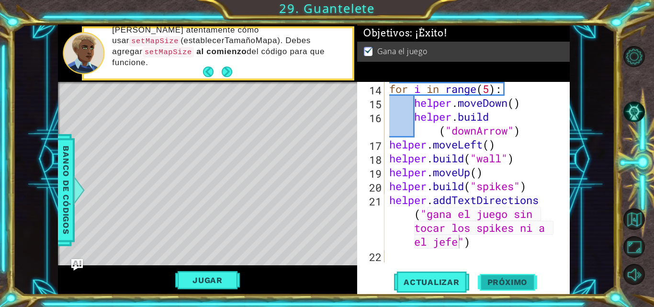
click at [520, 278] on span "Próximo" at bounding box center [507, 282] width 59 height 10
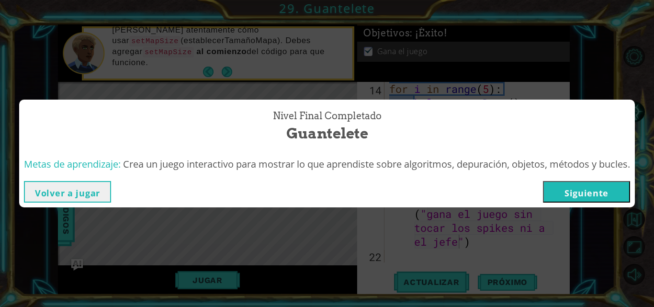
click at [579, 189] on button "Siguiente" at bounding box center [586, 192] width 87 height 22
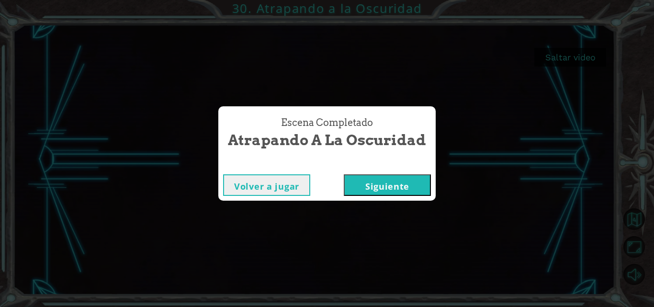
click at [358, 177] on button "Siguiente" at bounding box center [387, 185] width 87 height 22
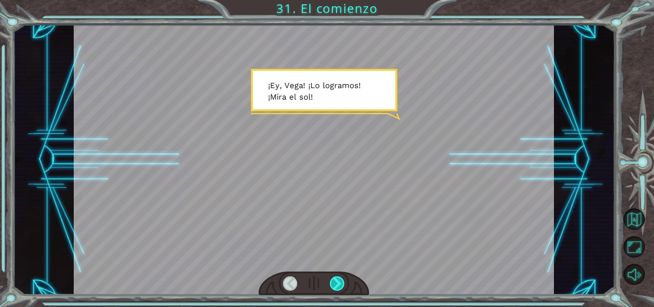
click at [334, 279] on div at bounding box center [337, 283] width 15 height 14
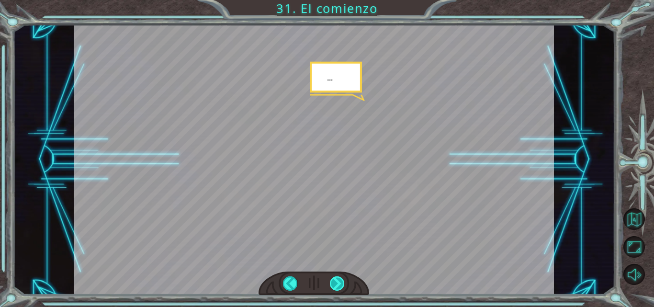
click at [334, 279] on div at bounding box center [337, 283] width 15 height 14
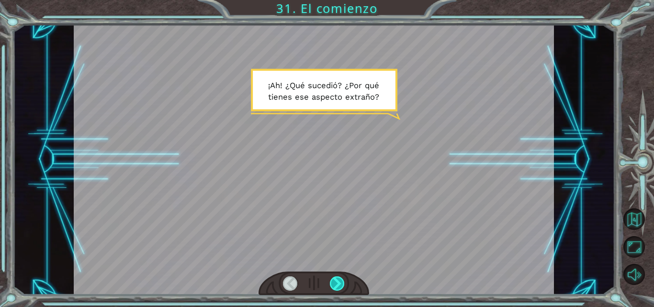
click at [334, 279] on div at bounding box center [337, 283] width 15 height 14
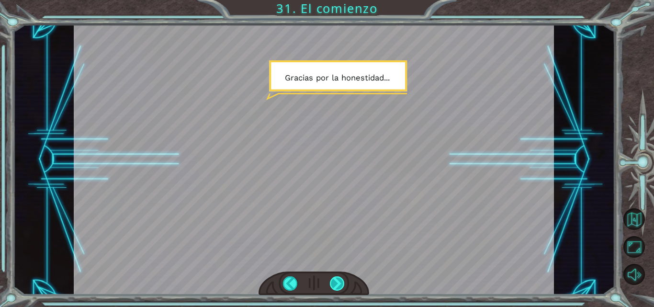
click at [334, 279] on div at bounding box center [337, 283] width 15 height 14
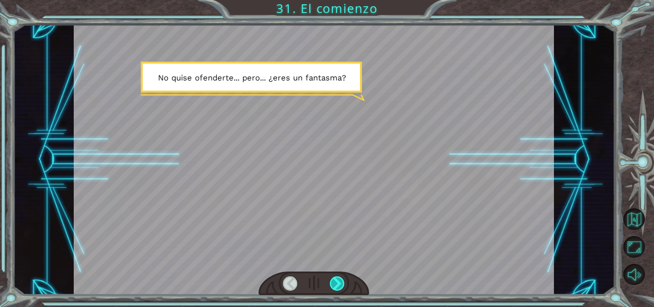
click at [334, 279] on div at bounding box center [337, 283] width 15 height 14
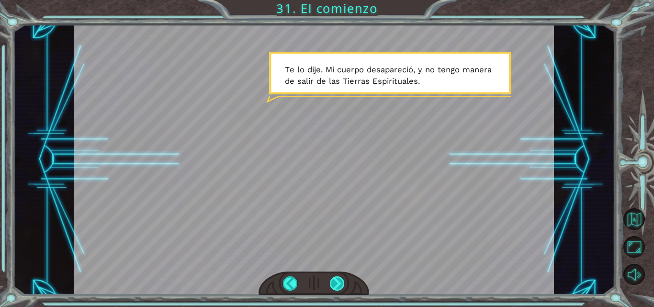
click at [334, 279] on div at bounding box center [337, 283] width 15 height 14
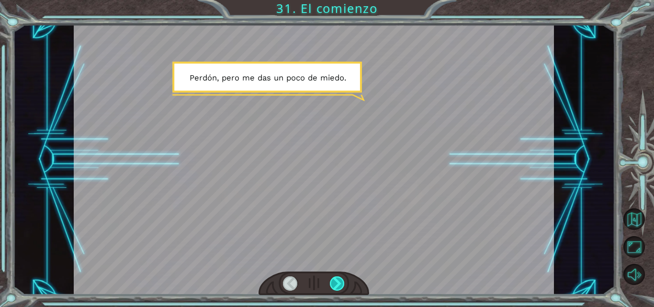
click at [334, 279] on div at bounding box center [337, 283] width 15 height 14
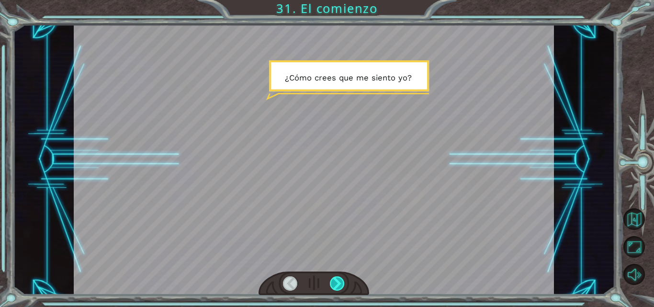
click at [334, 279] on div at bounding box center [337, 283] width 15 height 14
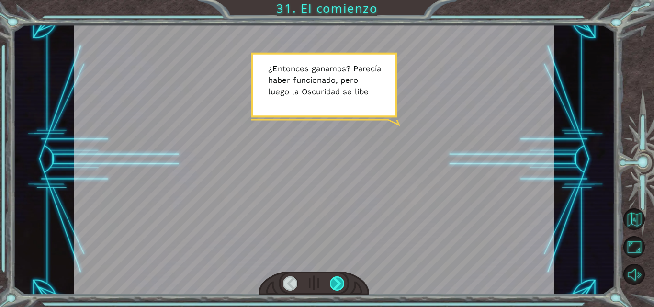
click at [334, 279] on div at bounding box center [337, 283] width 15 height 14
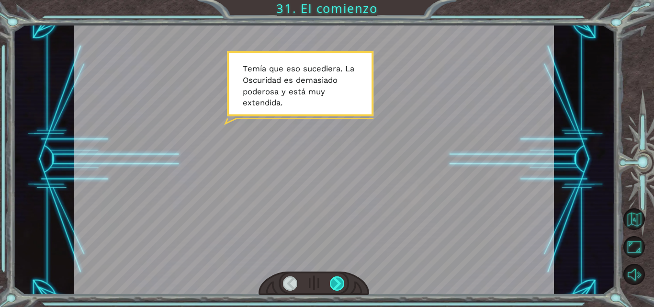
click at [334, 279] on div at bounding box center [337, 283] width 15 height 14
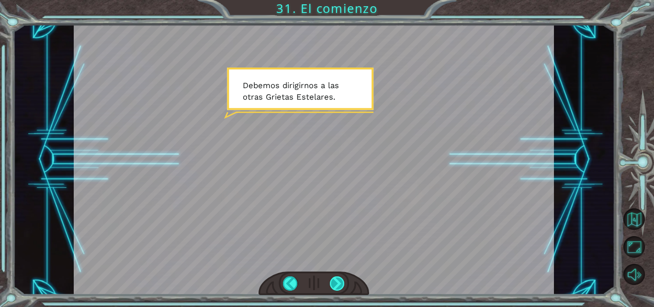
click at [334, 279] on div at bounding box center [337, 283] width 15 height 14
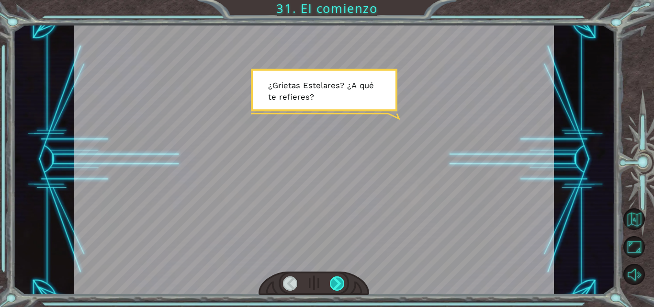
click at [334, 279] on div at bounding box center [337, 283] width 15 height 14
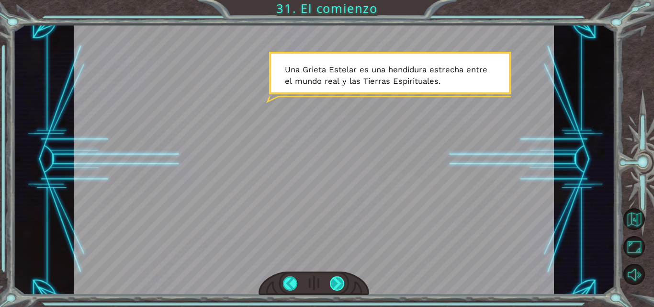
click at [334, 279] on div at bounding box center [337, 283] width 15 height 14
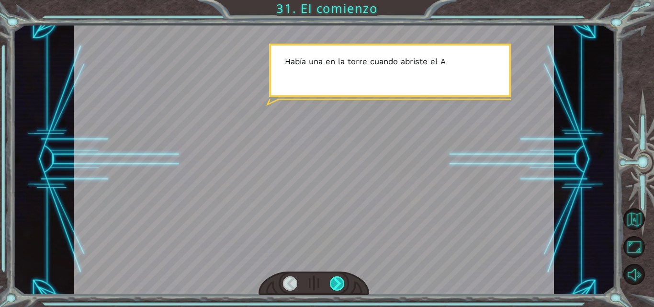
click at [334, 279] on div at bounding box center [337, 283] width 15 height 14
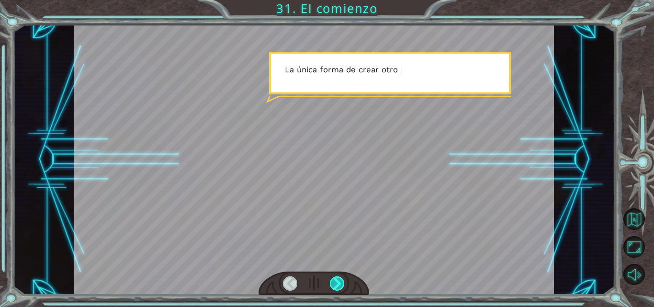
click at [334, 279] on div at bounding box center [337, 283] width 15 height 14
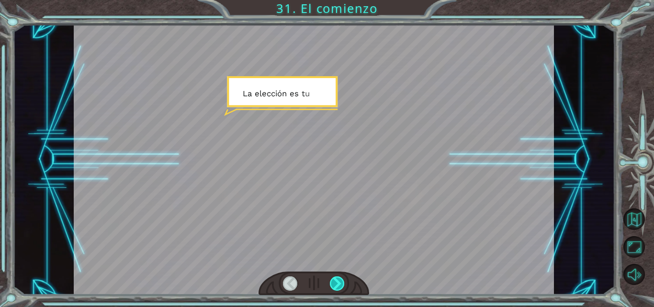
click at [334, 279] on div at bounding box center [337, 283] width 15 height 14
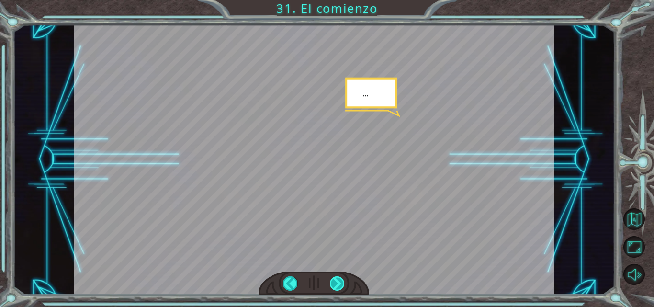
click at [334, 279] on div at bounding box center [337, 283] width 15 height 14
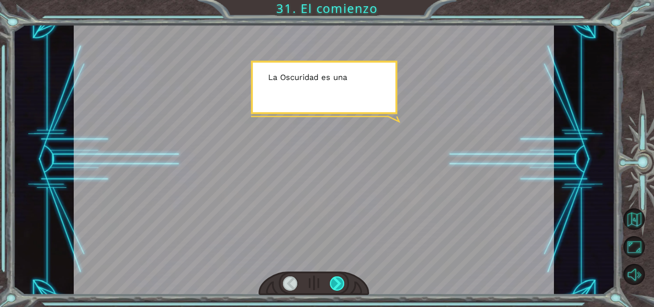
click at [334, 279] on div at bounding box center [337, 283] width 15 height 14
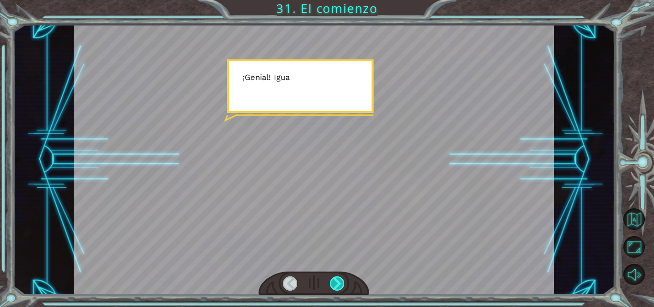
click at [334, 279] on div at bounding box center [337, 283] width 15 height 14
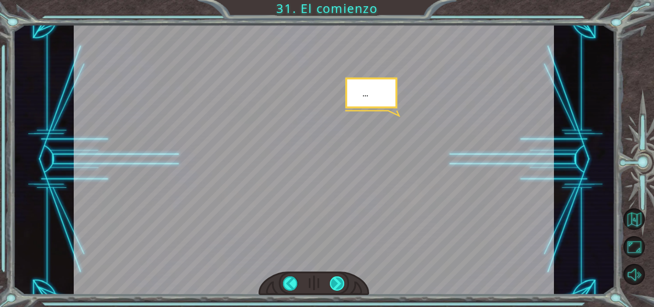
click at [334, 279] on div at bounding box center [337, 283] width 15 height 14
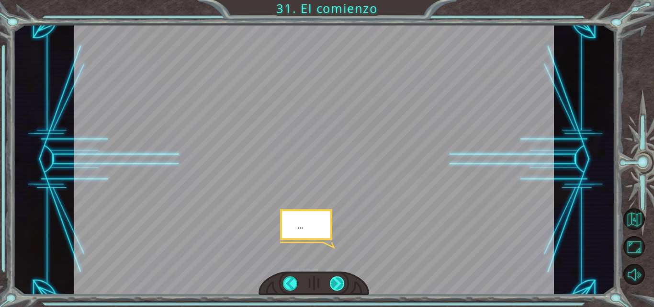
click at [334, 279] on div at bounding box center [337, 283] width 15 height 14
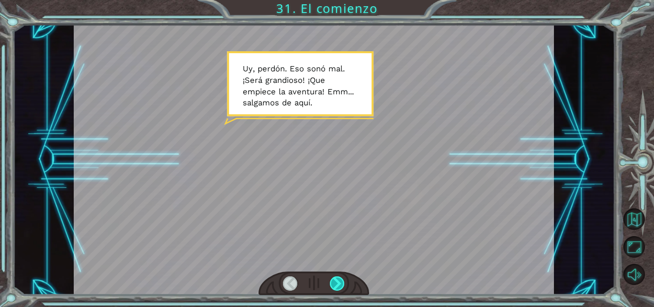
click at [334, 279] on div at bounding box center [337, 283] width 15 height 14
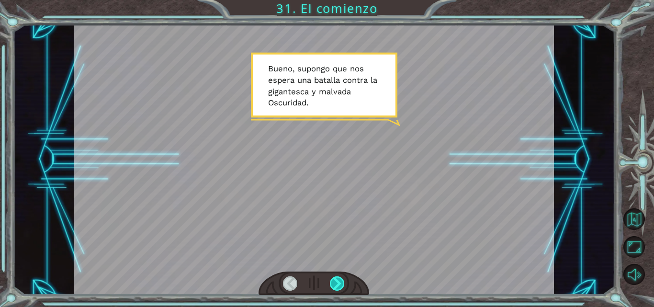
click at [334, 279] on div at bounding box center [337, 283] width 15 height 14
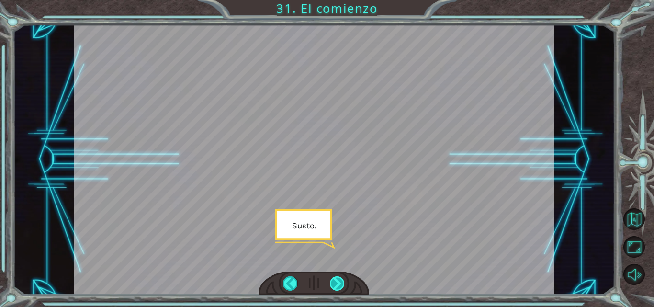
click at [334, 279] on div at bounding box center [337, 283] width 15 height 14
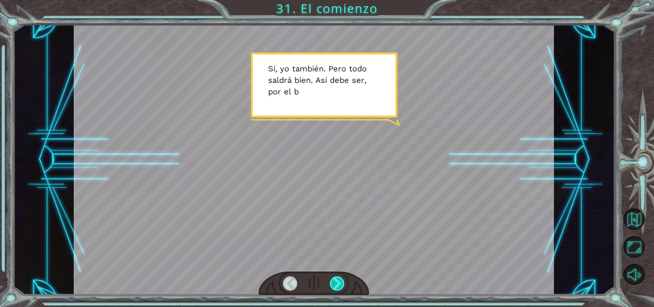
click at [334, 279] on div at bounding box center [337, 283] width 15 height 14
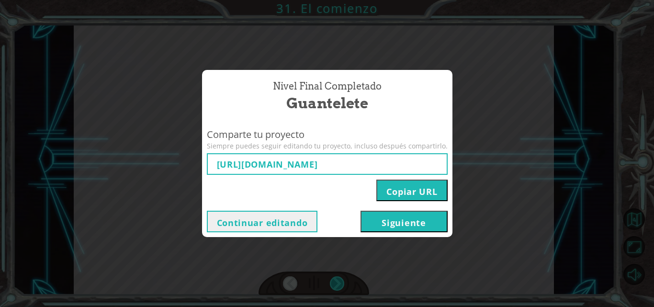
type input "[URL][DOMAIN_NAME]"
